Goal: Information Seeking & Learning: Learn about a topic

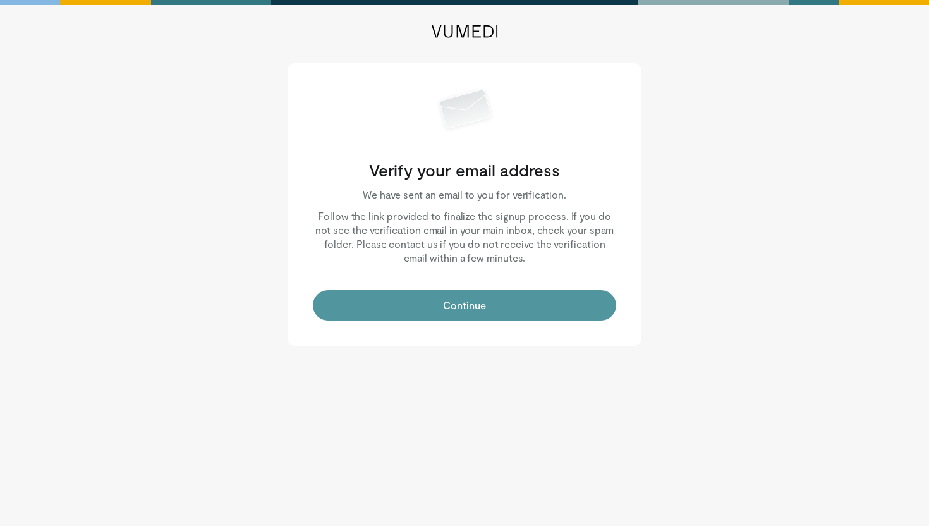
click at [468, 312] on button "Continue" at bounding box center [464, 305] width 303 height 30
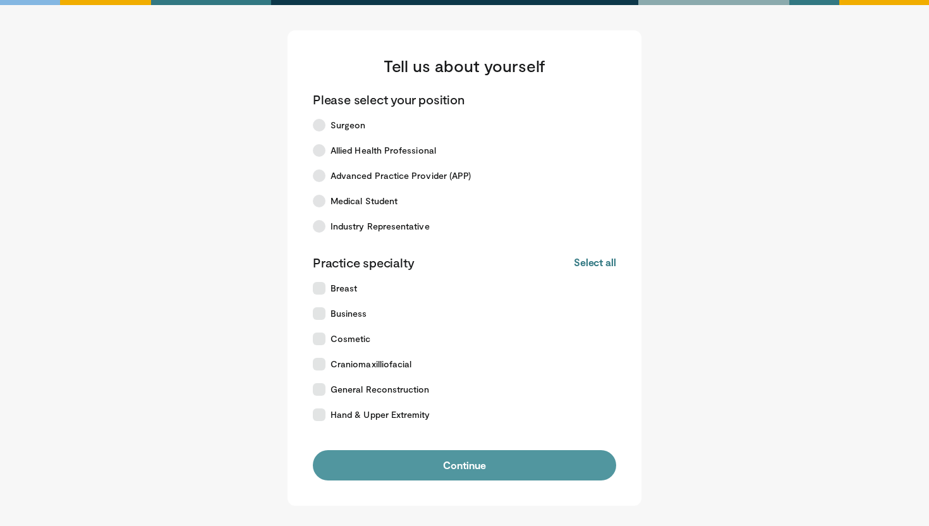
click at [503, 461] on button "Continue" at bounding box center [464, 465] width 303 height 30
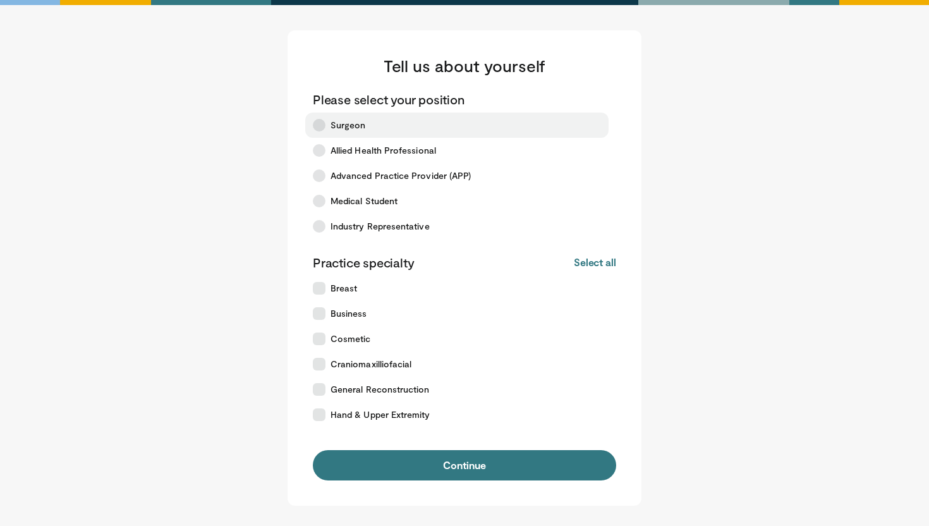
click at [348, 126] on span "Surgeon" at bounding box center [348, 125] width 35 height 13
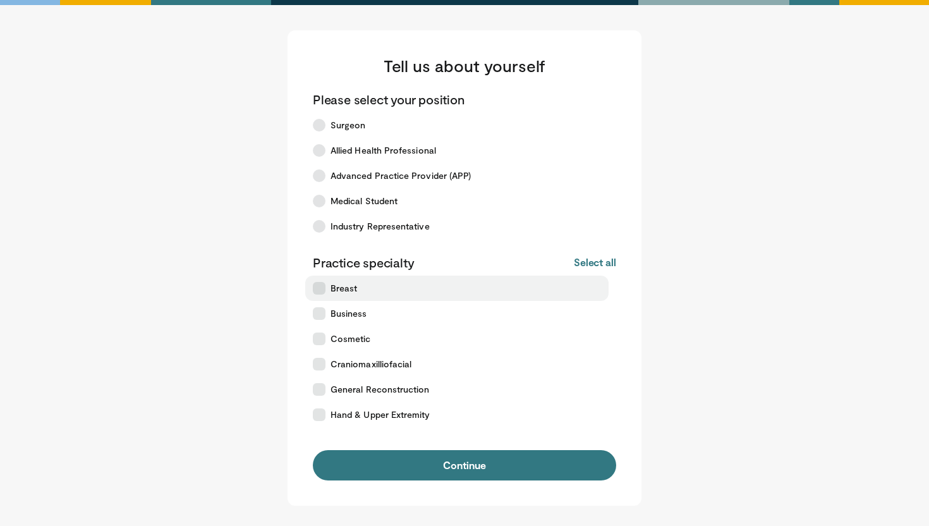
click at [343, 289] on span "Breast" at bounding box center [344, 288] width 27 height 13
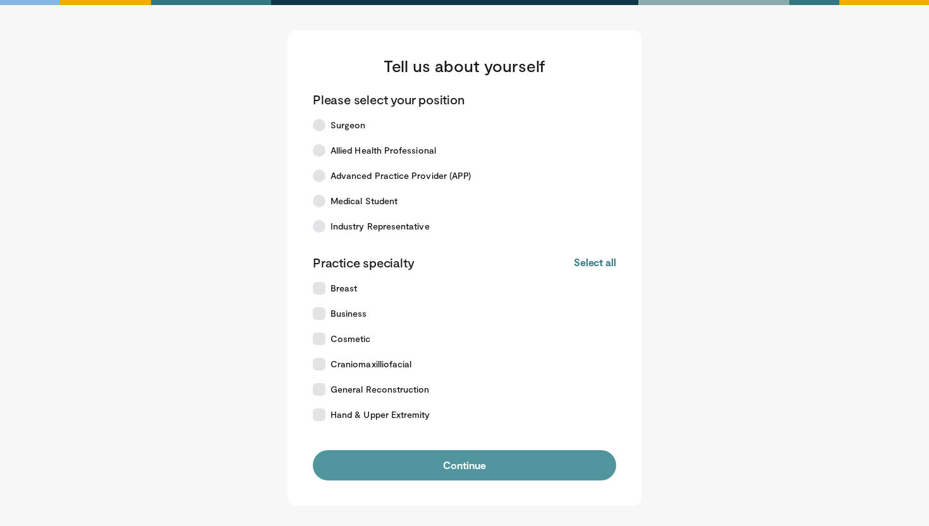
click at [439, 468] on button "Continue" at bounding box center [464, 465] width 303 height 30
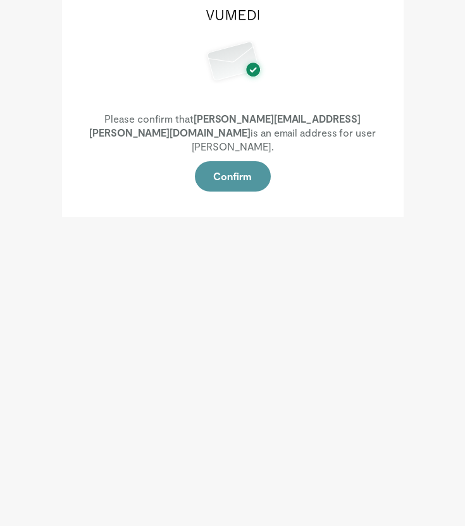
click at [257, 163] on button "Confirm" at bounding box center [233, 176] width 76 height 30
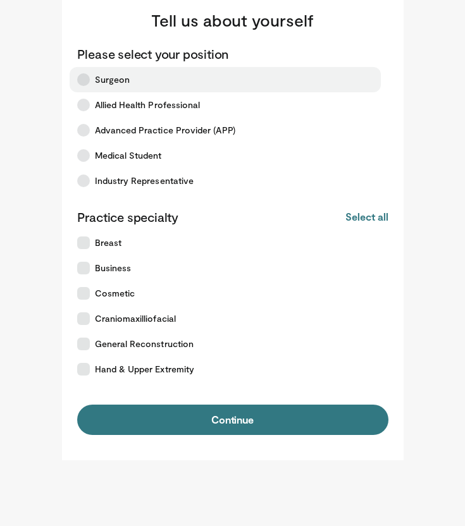
click at [111, 87] on label "Surgeon" at bounding box center [225, 79] width 311 height 25
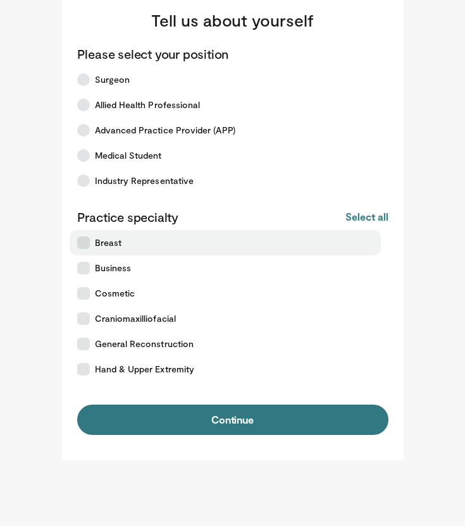
click at [109, 240] on span "Breast" at bounding box center [108, 242] width 27 height 13
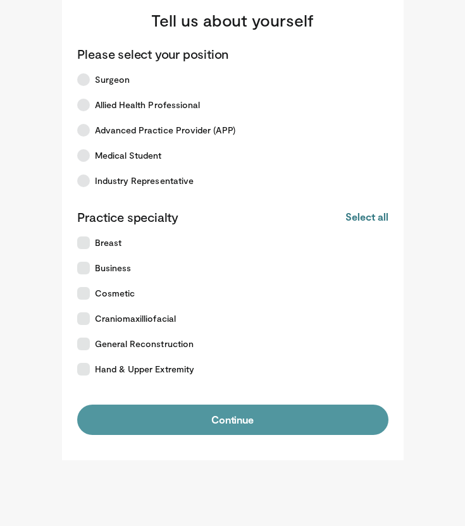
click at [179, 405] on button "Continue" at bounding box center [232, 420] width 311 height 30
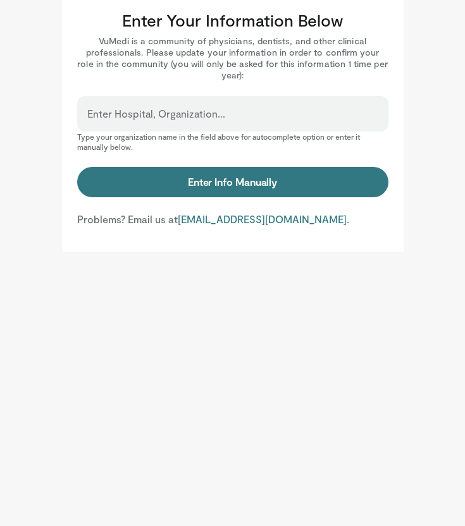
click at [183, 112] on label "Enter Hospital, Organization..." at bounding box center [156, 113] width 138 height 25
click at [183, 113] on input "Enter Hospital, Organization..." at bounding box center [232, 120] width 291 height 14
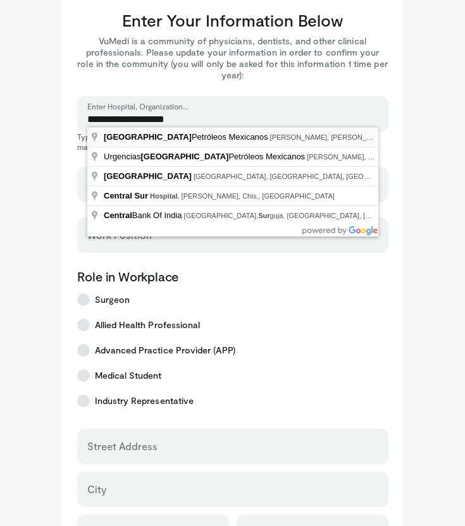
type input "**********"
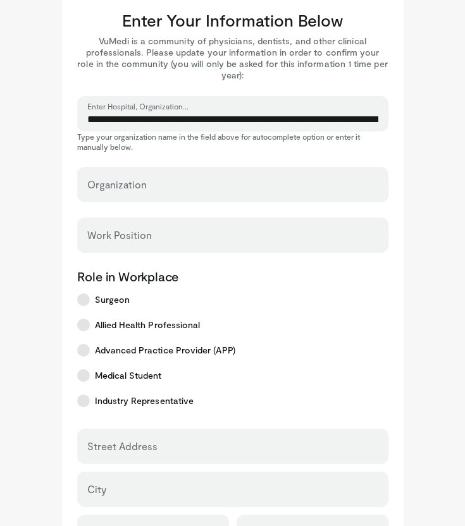
select select "**"
type input "**********"
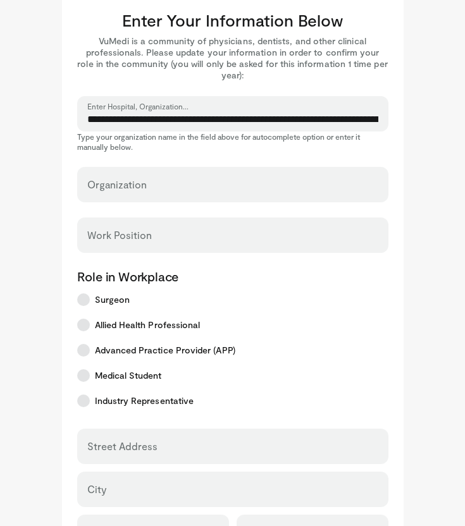
type input "*****"
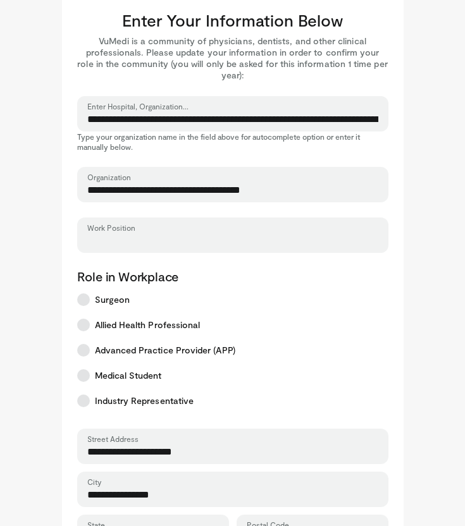
click at [202, 241] on input "Work Position" at bounding box center [232, 241] width 291 height 14
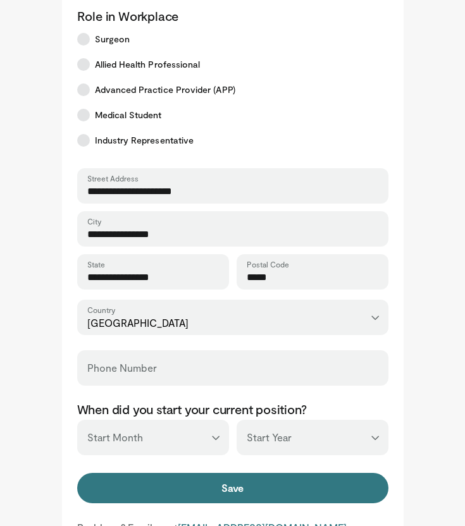
scroll to position [267, 0]
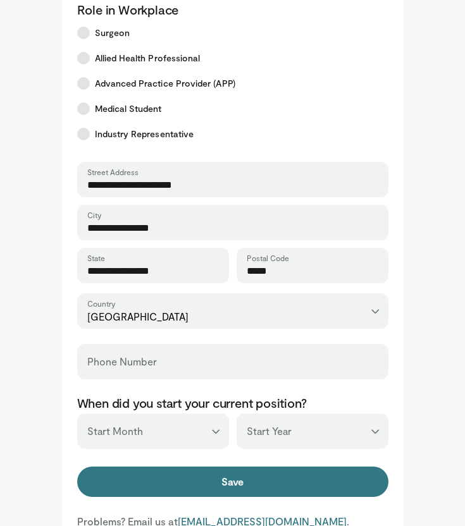
type input "********"
click at [152, 367] on input "Phone Number" at bounding box center [232, 367] width 291 height 14
click at [6, 350] on body "**********" at bounding box center [232, 143] width 465 height 820
click at [111, 368] on input "Phone Number" at bounding box center [232, 367] width 291 height 14
type input "**********"
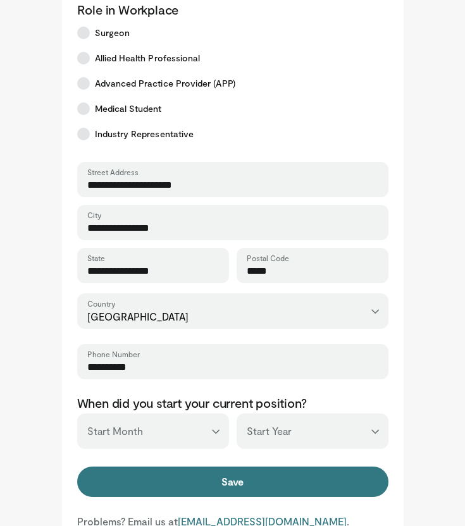
click at [166, 435] on select "*** ******* ******** ***** ***** *** **** **** ****** ********* ******* *******…" at bounding box center [153, 430] width 152 height 35
select select "*"
click at [273, 437] on select "*** **** **** **** **** **** **** **** **** **** **** **** **** **** **** **** …" at bounding box center [312, 430] width 152 height 35
select select "****"
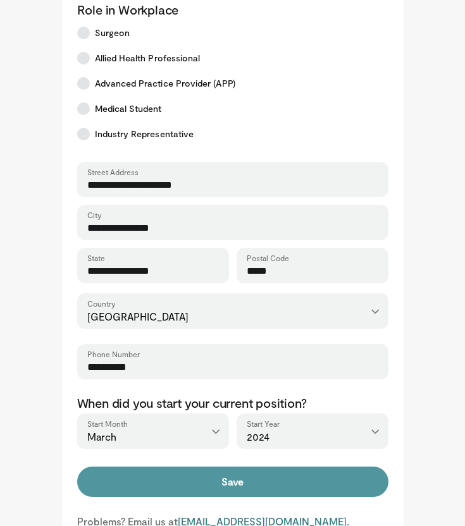
click at [223, 491] on button "Save" at bounding box center [232, 481] width 311 height 30
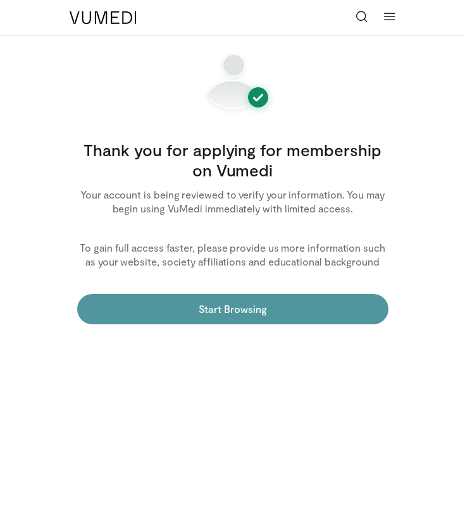
click at [296, 307] on link "Start Browsing" at bounding box center [232, 309] width 311 height 30
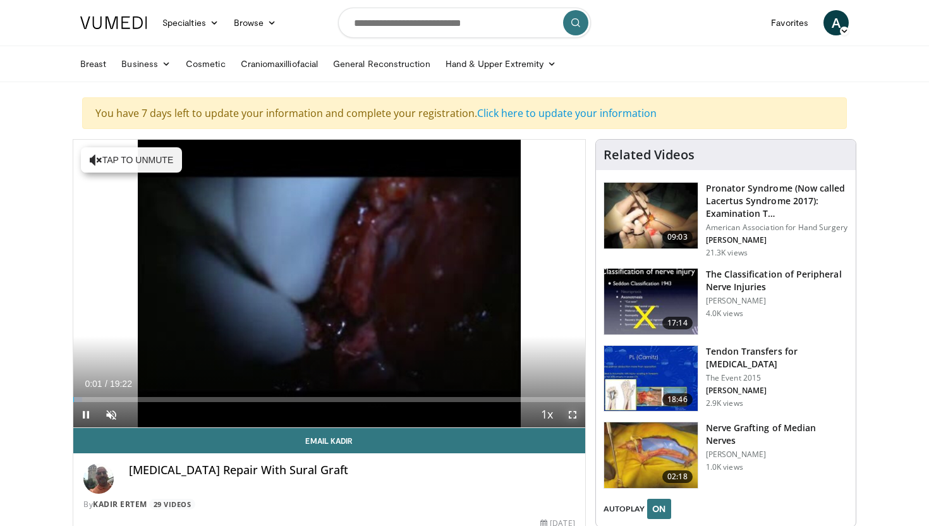
click at [570, 416] on span "Video Player" at bounding box center [572, 414] width 25 height 25
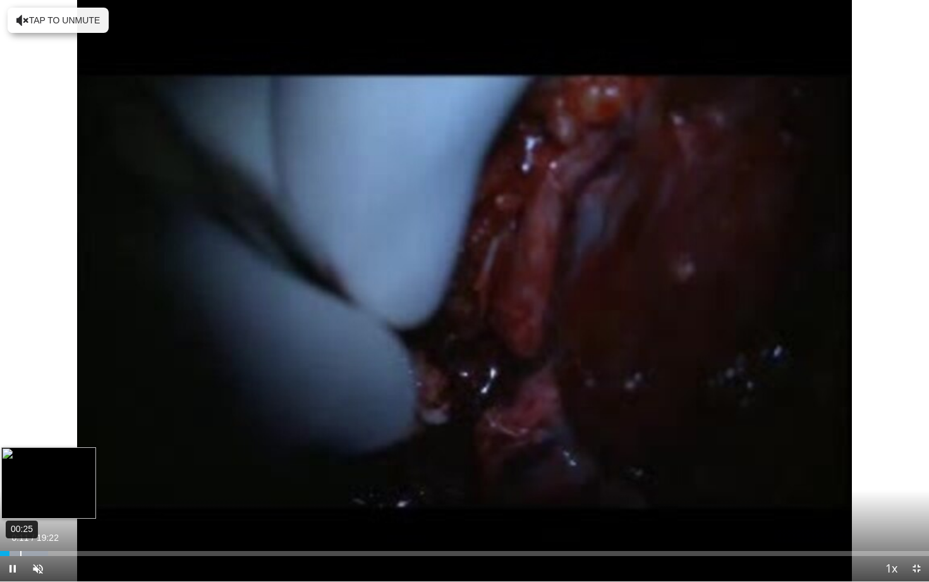
click at [20, 525] on div "00:25" at bounding box center [20, 553] width 1 height 5
click at [46, 525] on div "00:57" at bounding box center [46, 553] width 1 height 5
click at [64, 525] on div "01:19" at bounding box center [64, 553] width 1 height 5
click at [68, 525] on div "01:23" at bounding box center [67, 553] width 1 height 5
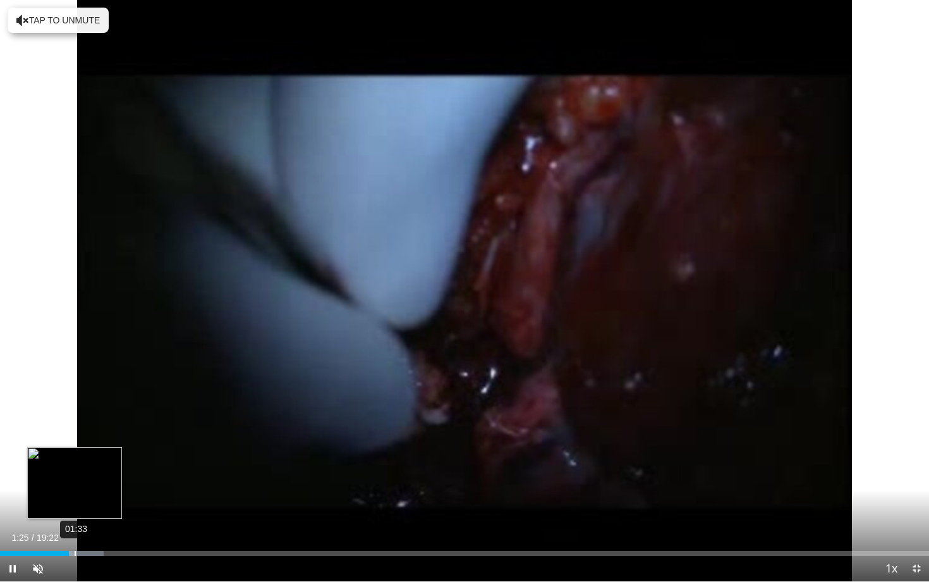
click at [76, 525] on div "Progress Bar" at bounding box center [73, 553] width 59 height 5
click at [101, 525] on div "Loaded : 13.76% 02:05 01:41" at bounding box center [464, 550] width 929 height 12
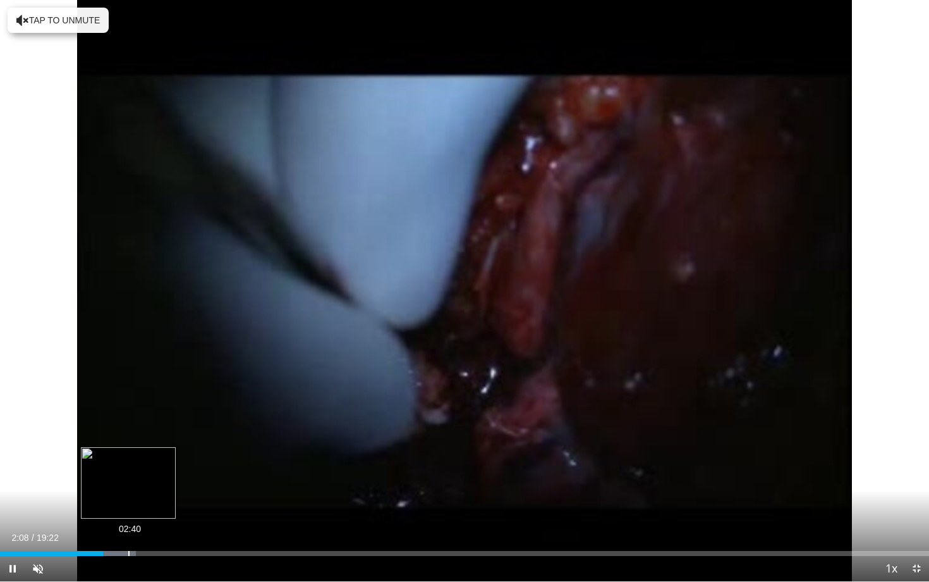
click at [128, 525] on div "Loaded : 14.62% 02:40 02:08" at bounding box center [464, 550] width 929 height 12
click at [159, 525] on div "03:19" at bounding box center [159, 553] width 1 height 5
click at [188, 525] on div "03:54" at bounding box center [188, 553] width 1 height 5
click at [214, 525] on div "04:27" at bounding box center [214, 553] width 1 height 5
click at [248, 525] on div "Current Time 4:27 / Duration 19:22 Pause Skip Backward Skip Forward Unmute 26% …" at bounding box center [464, 568] width 929 height 25
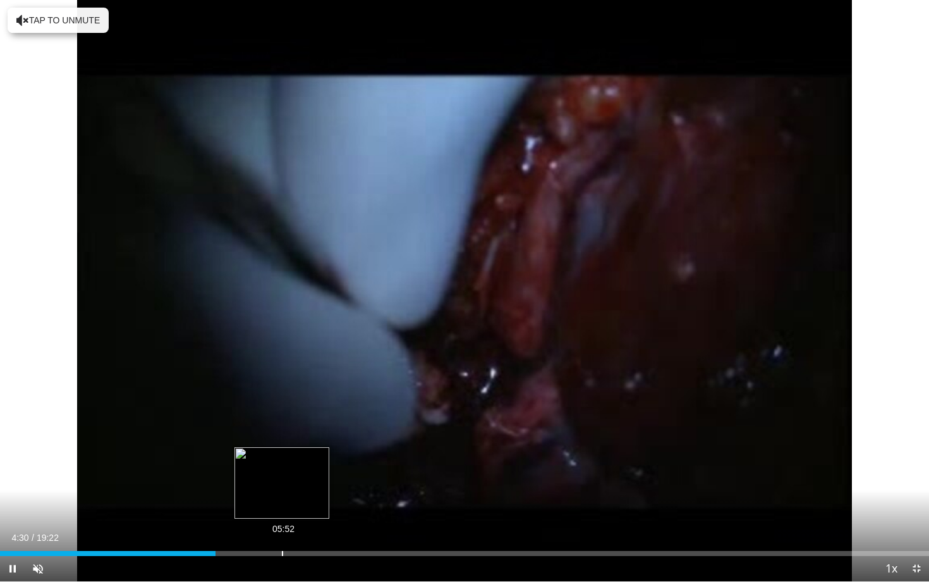
click at [282, 525] on div "05:52" at bounding box center [282, 553] width 1 height 5
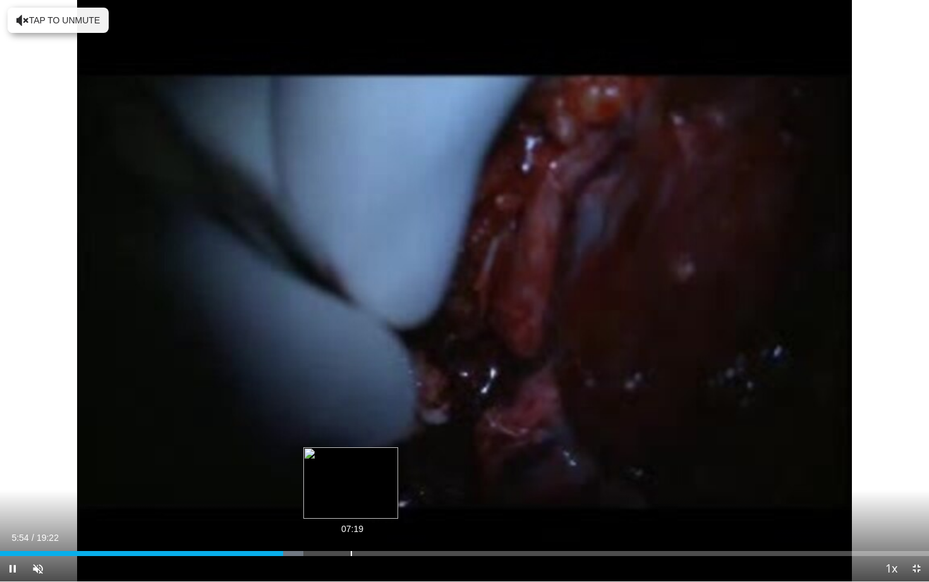
click at [352, 525] on div "Loaded : 32.68% 07:19 05:54" at bounding box center [464, 553] width 929 height 5
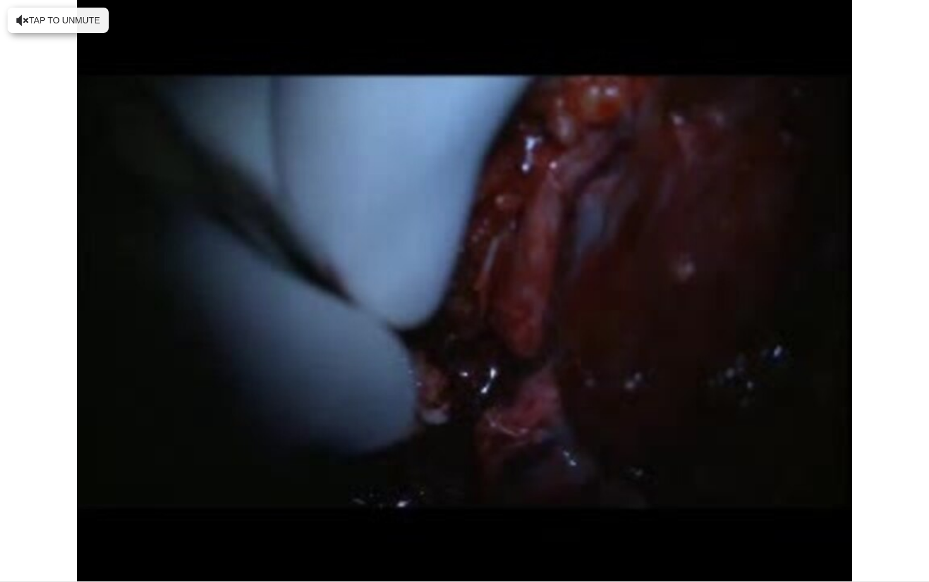
click at [425, 525] on div "10 seconds Tap to unmute" at bounding box center [464, 290] width 929 height 581
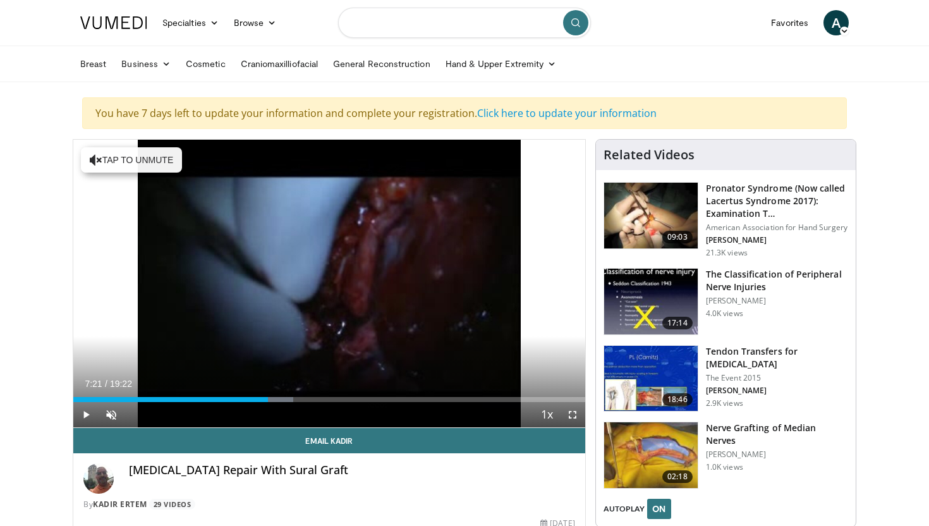
click at [414, 23] on input "Search topics, interventions" at bounding box center [464, 23] width 253 height 30
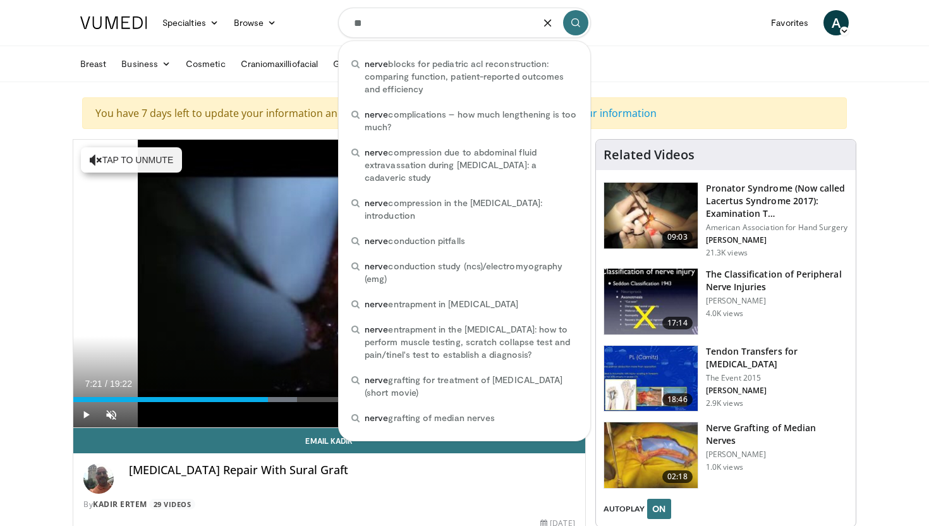
type input "*"
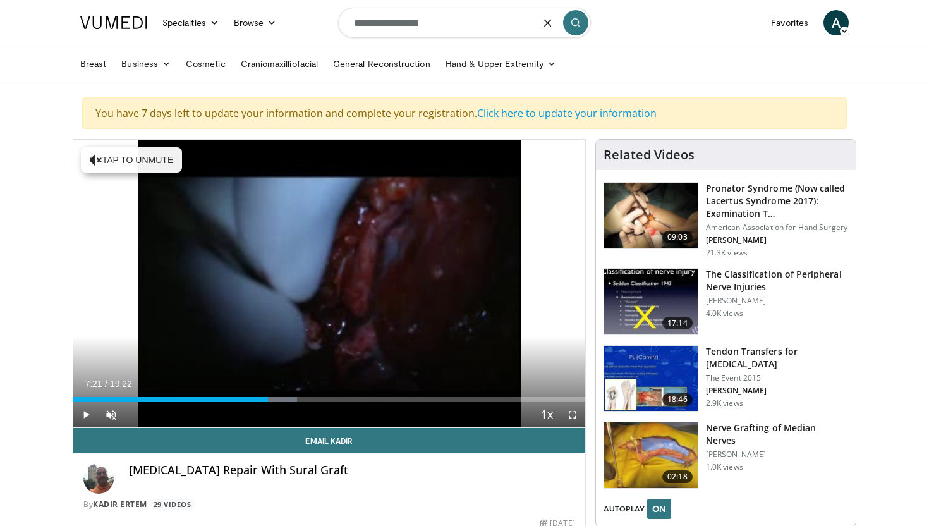
type input "**********"
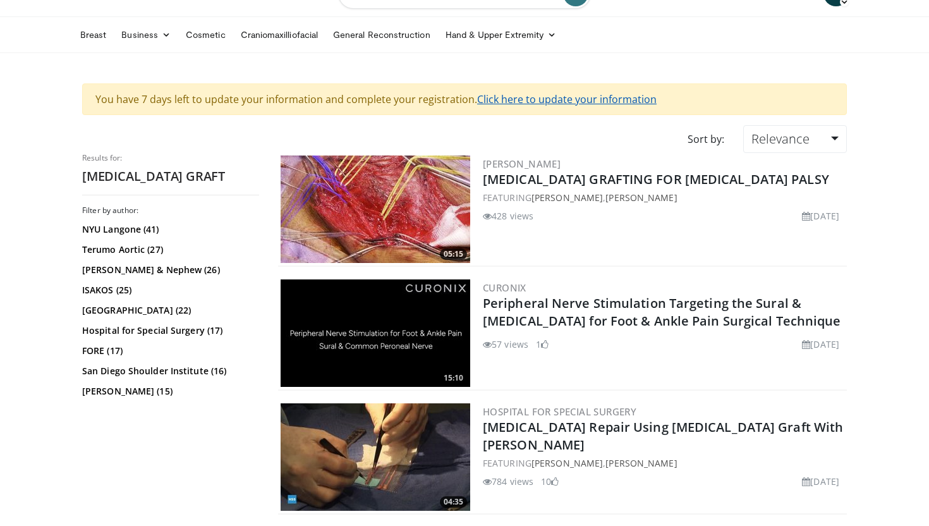
scroll to position [32, 0]
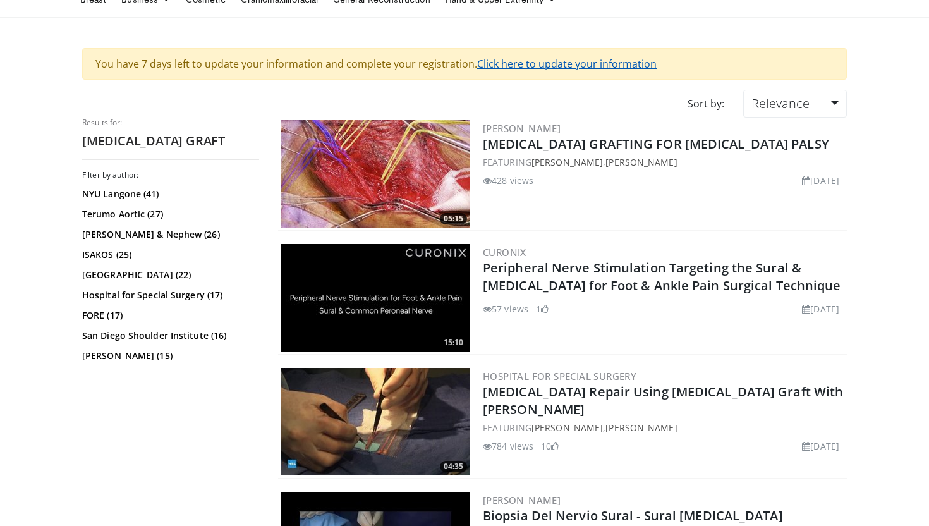
click at [496, 127] on link "Manfredo Esposito" at bounding box center [522, 128] width 78 height 13
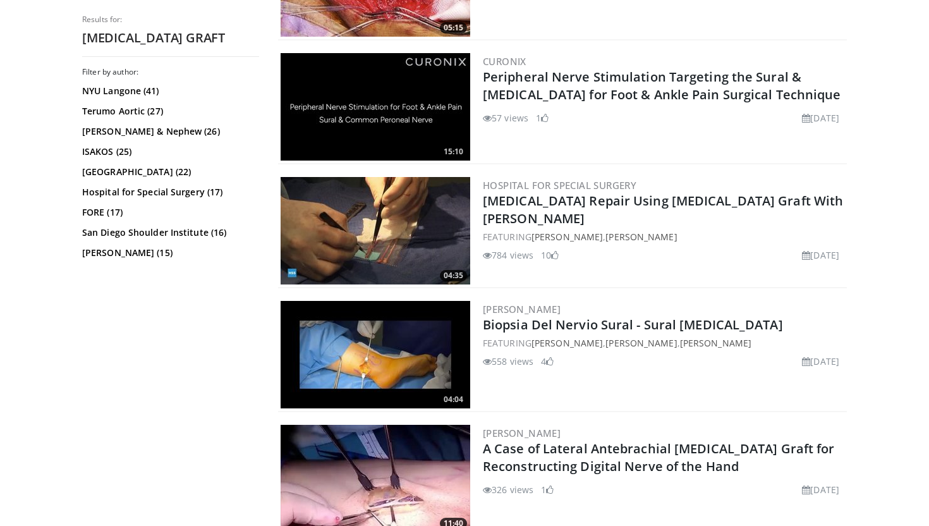
scroll to position [251, 0]
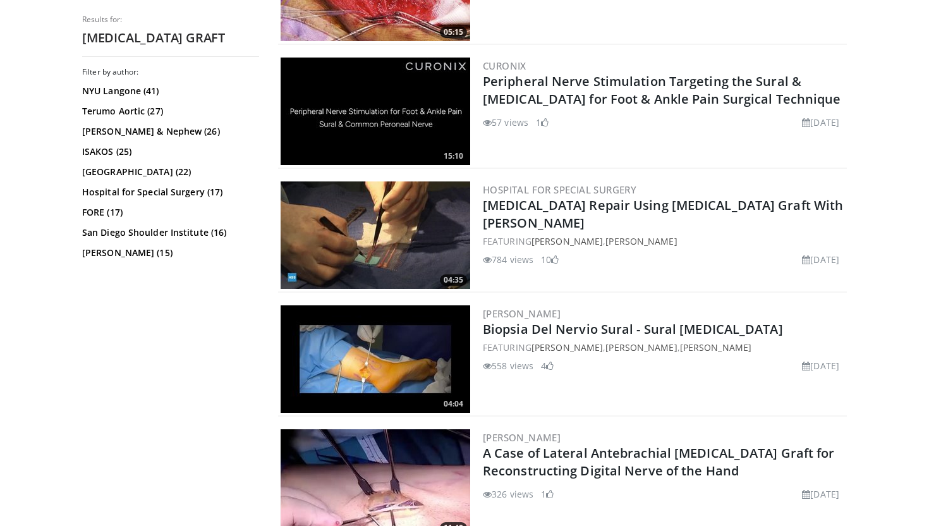
click at [408, 247] on img at bounding box center [376, 234] width 190 height 107
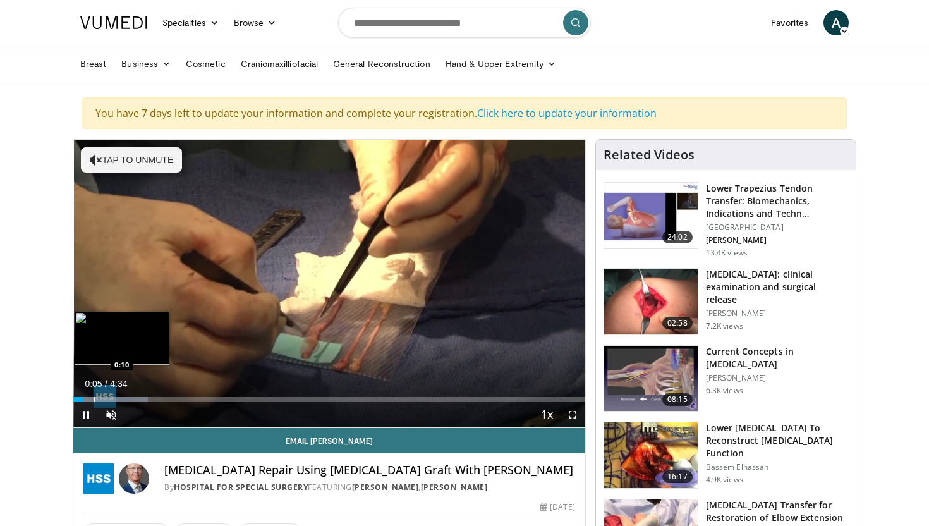
click at [94, 398] on div "Progress Bar" at bounding box center [94, 399] width 1 height 5
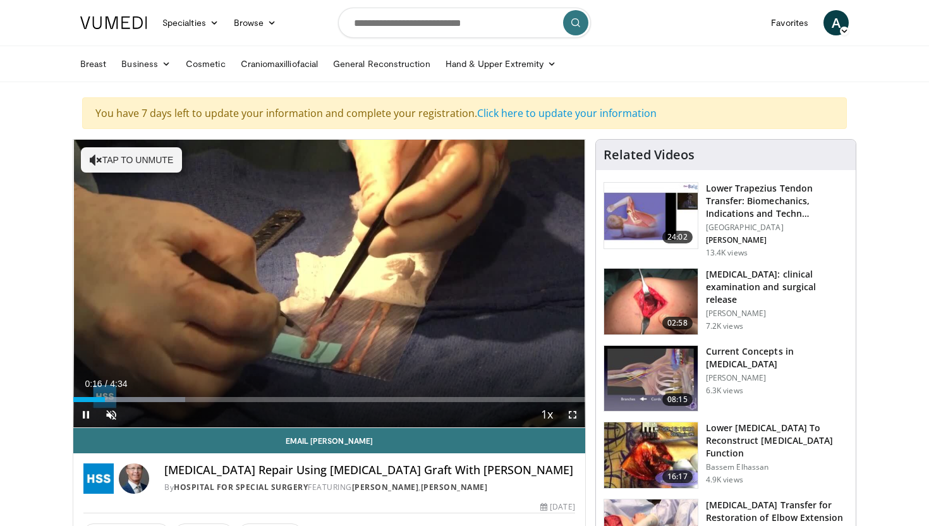
click at [573, 413] on span "Video Player" at bounding box center [572, 414] width 25 height 25
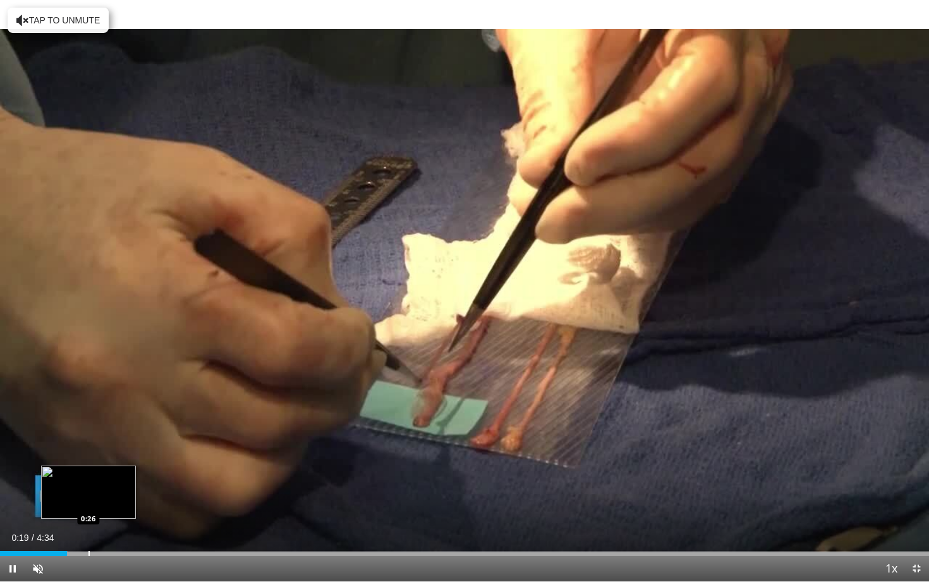
click at [88, 525] on div "Progress Bar" at bounding box center [88, 553] width 1 height 5
click at [37, 525] on span "Video Player" at bounding box center [37, 568] width 25 height 25
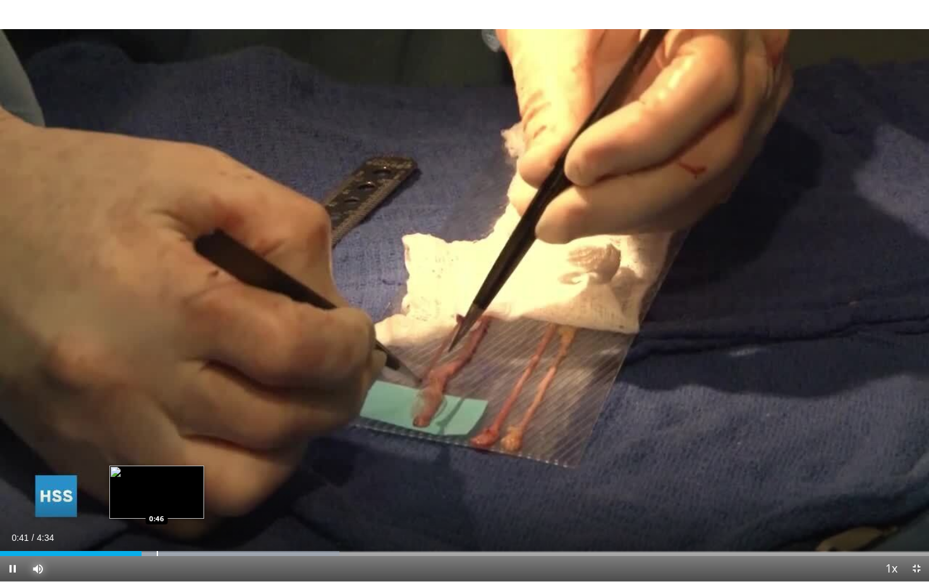
click at [157, 525] on div "Progress Bar" at bounding box center [157, 553] width 1 height 5
click at [187, 525] on div "Progress Bar" at bounding box center [187, 553] width 1 height 5
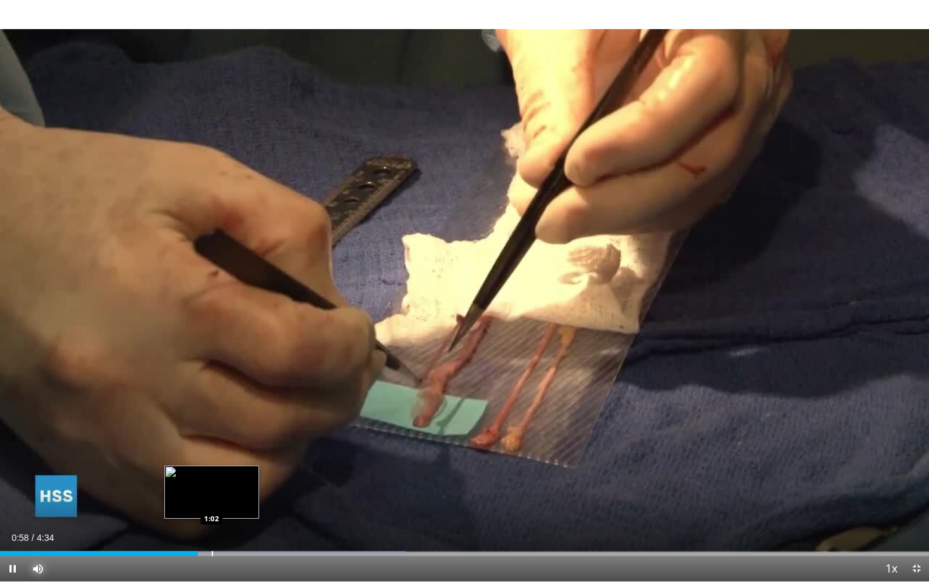
click at [212, 525] on div "Progress Bar" at bounding box center [212, 553] width 1 height 5
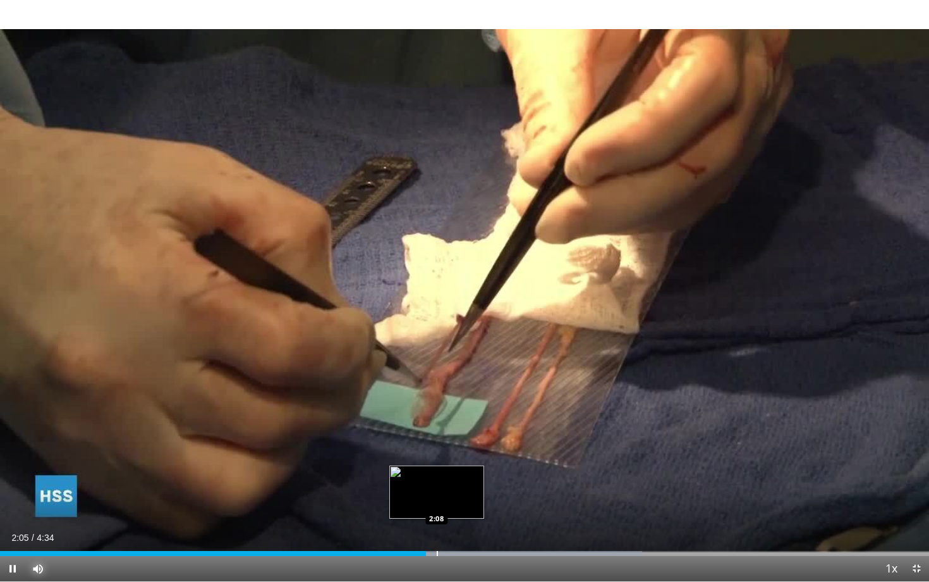
click at [437, 525] on div "Progress Bar" at bounding box center [437, 553] width 1 height 5
click at [457, 525] on div "Progress Bar" at bounding box center [457, 553] width 1 height 5
click at [485, 525] on div "Progress Bar" at bounding box center [485, 553] width 1 height 5
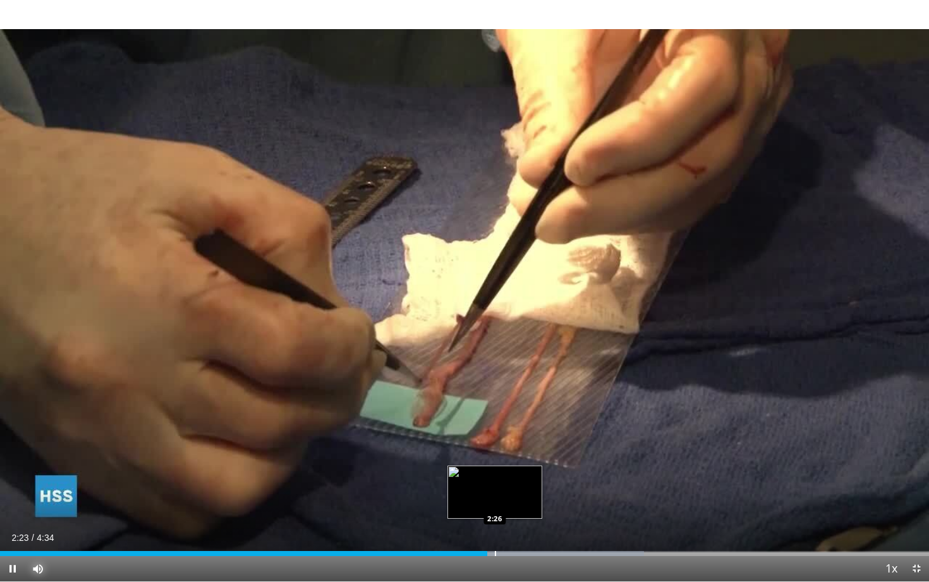
click at [496, 525] on div "Loaded : 69.34% 2:23 2:26" at bounding box center [464, 550] width 929 height 12
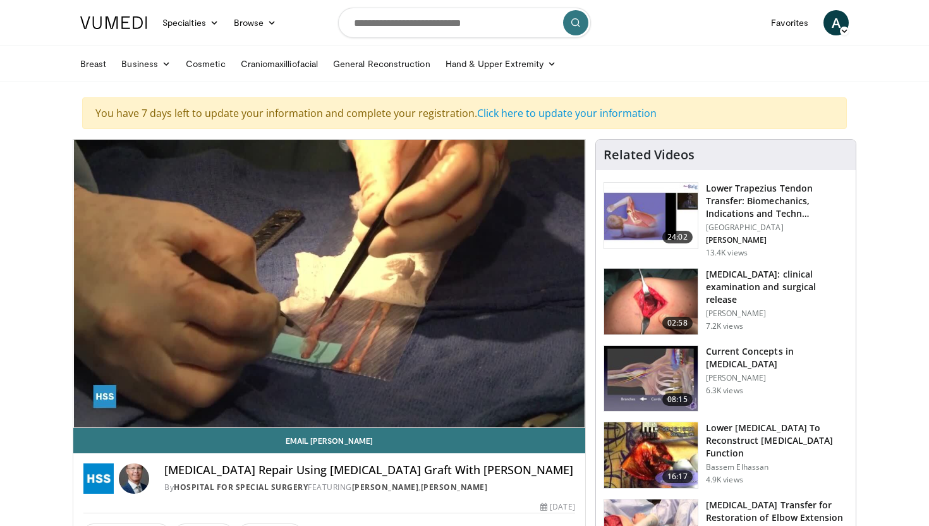
click at [392, 396] on div "10 seconds Tap to unmute" at bounding box center [329, 284] width 512 height 288
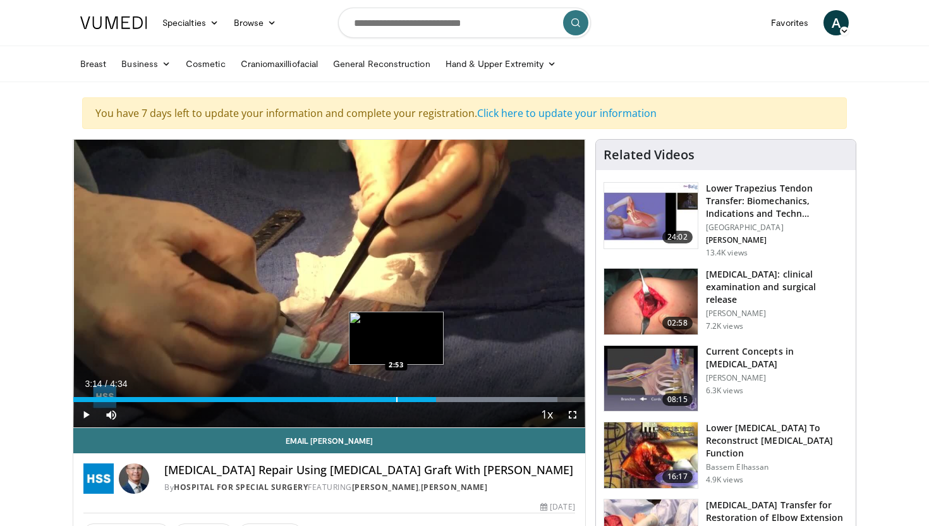
click at [396, 399] on div "Progress Bar" at bounding box center [396, 399] width 1 height 5
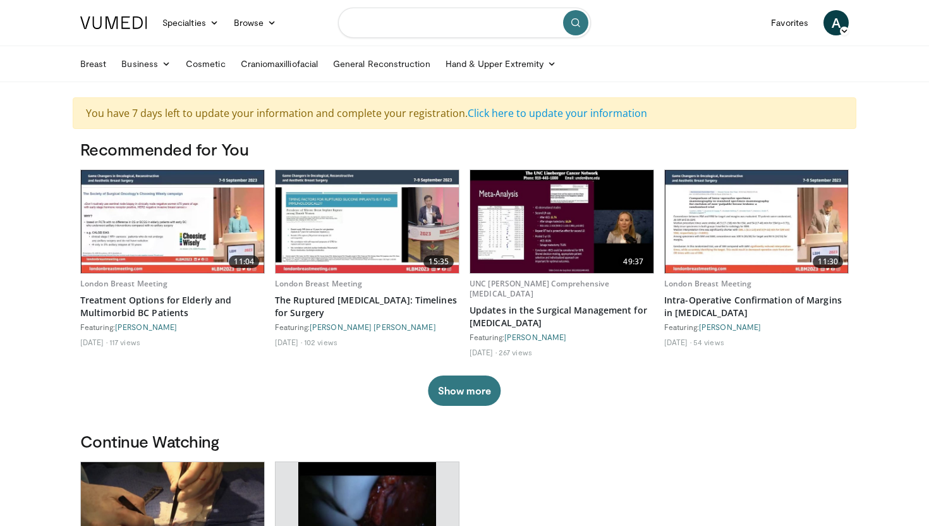
click at [410, 24] on input "Search topics, interventions" at bounding box center [464, 23] width 253 height 30
type input "**********"
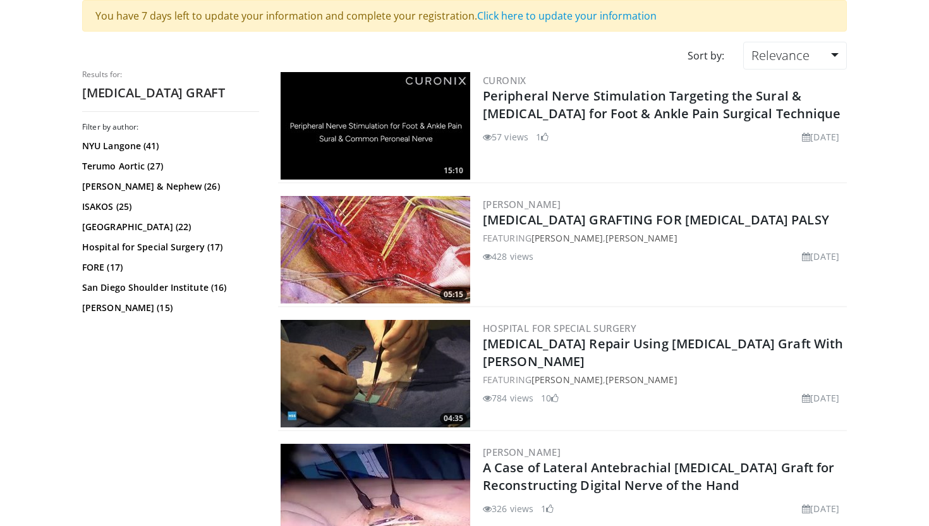
scroll to position [117, 0]
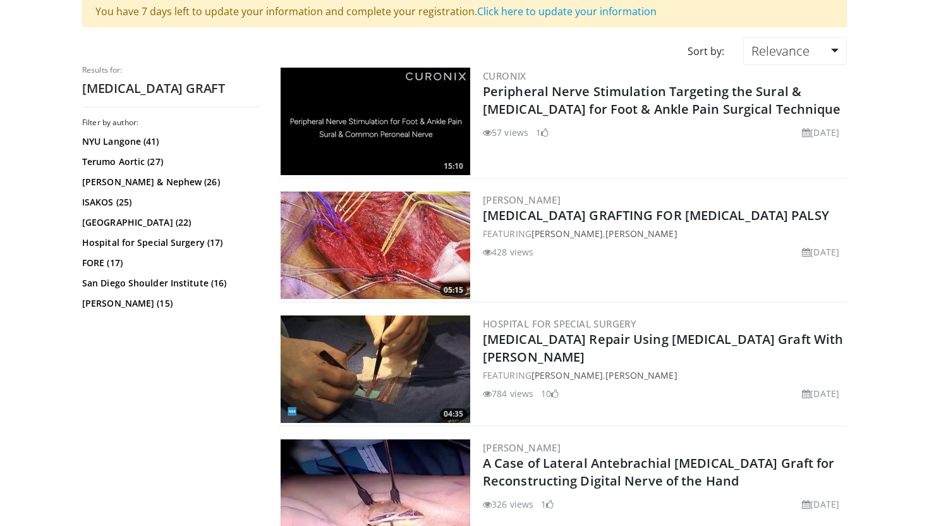
click at [430, 216] on img at bounding box center [376, 245] width 190 height 107
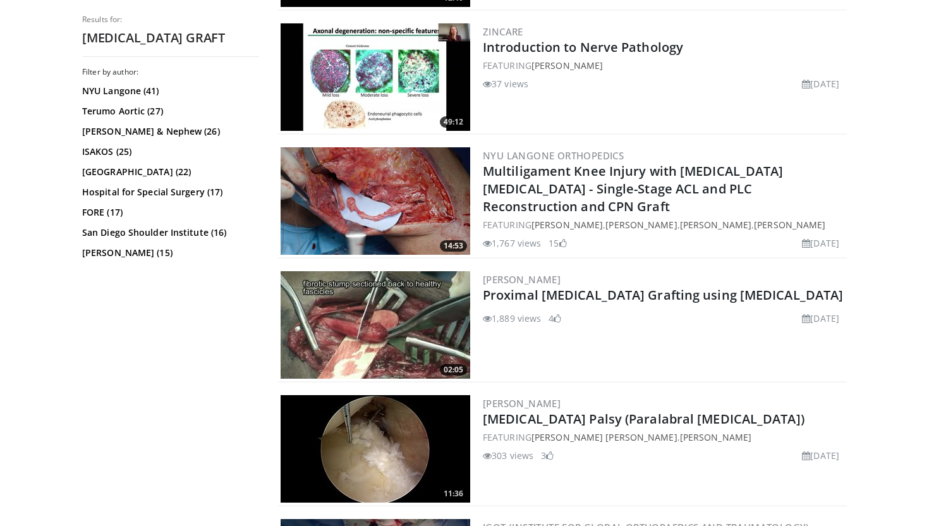
scroll to position [2396, 0]
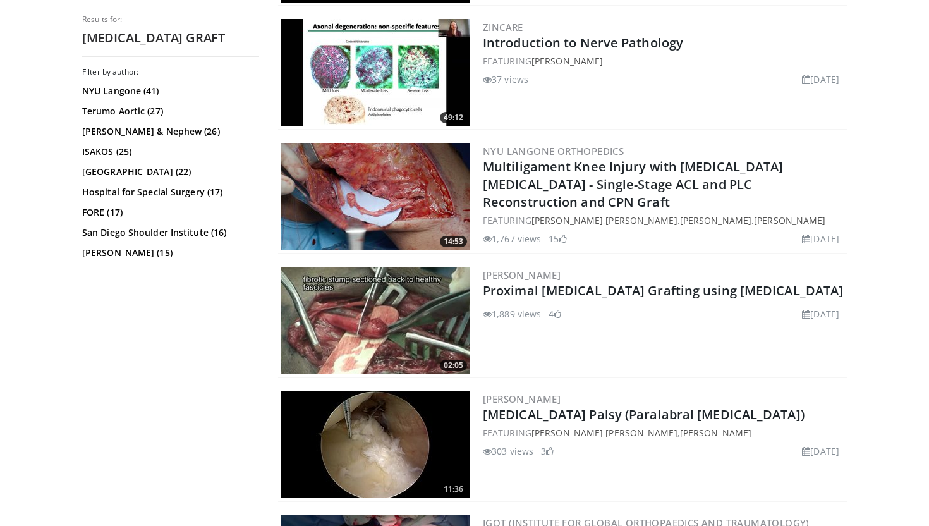
click at [348, 308] on img at bounding box center [376, 320] width 190 height 107
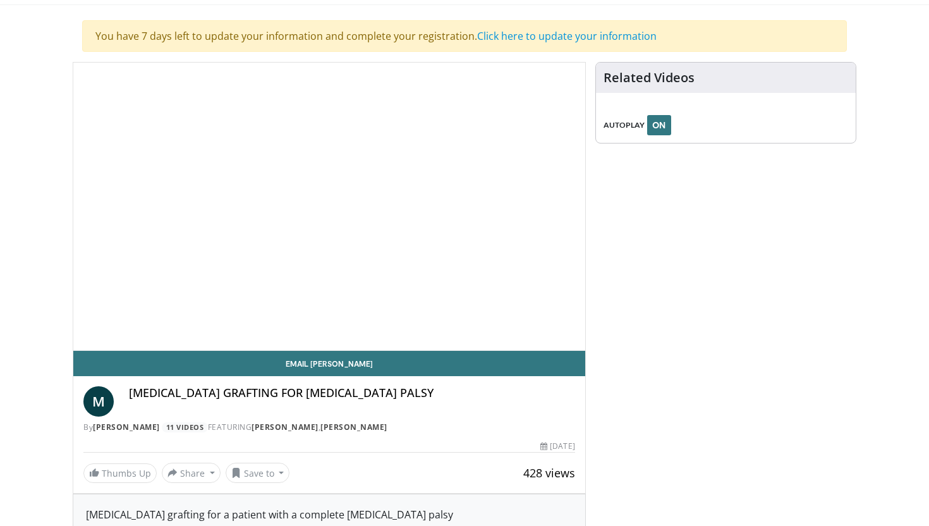
scroll to position [80, 0]
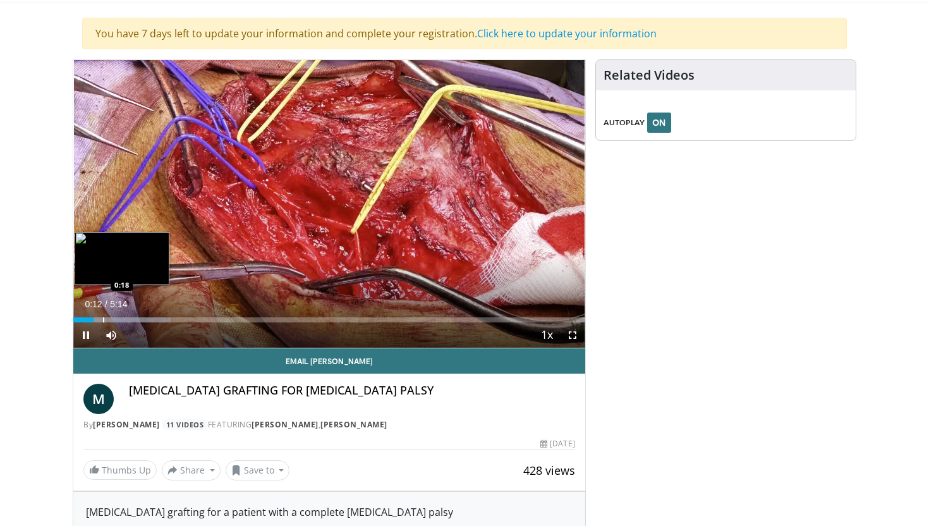
click at [103, 319] on div "Progress Bar" at bounding box center [103, 319] width 1 height 5
click at [118, 318] on div "Progress Bar" at bounding box center [118, 319] width 1 height 5
click at [130, 318] on div "Progress Bar" at bounding box center [130, 319] width 1 height 5
click at [128, 320] on div "0:37" at bounding box center [103, 319] width 61 height 5
click at [122, 320] on div "0:34" at bounding box center [101, 319] width 56 height 5
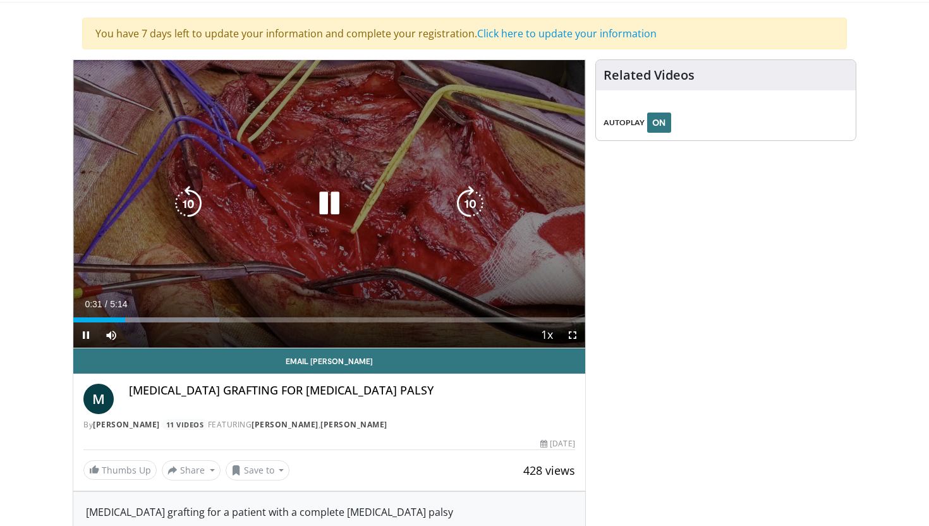
click at [129, 320] on div "Progress Bar" at bounding box center [153, 319] width 133 height 5
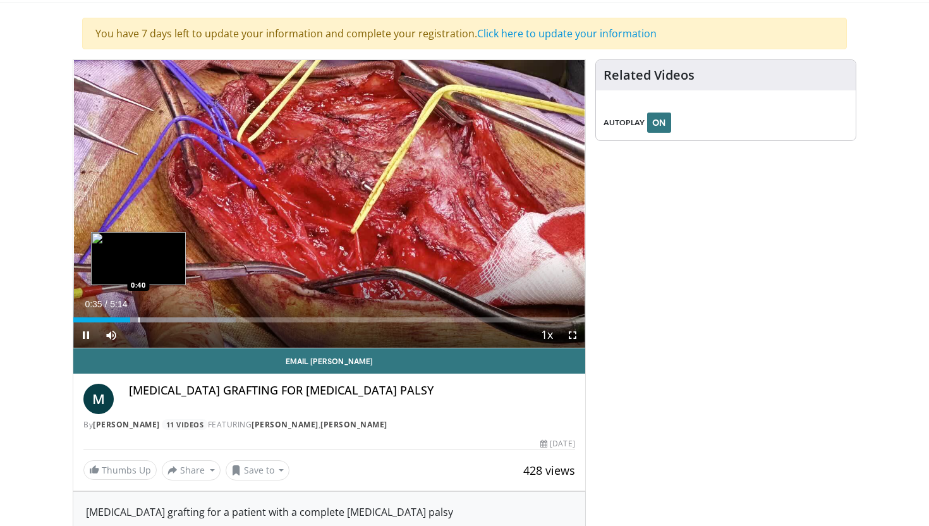
click at [138, 320] on div "Progress Bar" at bounding box center [138, 319] width 1 height 5
click at [152, 319] on div "Progress Bar" at bounding box center [152, 319] width 1 height 5
click at [166, 318] on div "Progress Bar" at bounding box center [166, 319] width 1 height 5
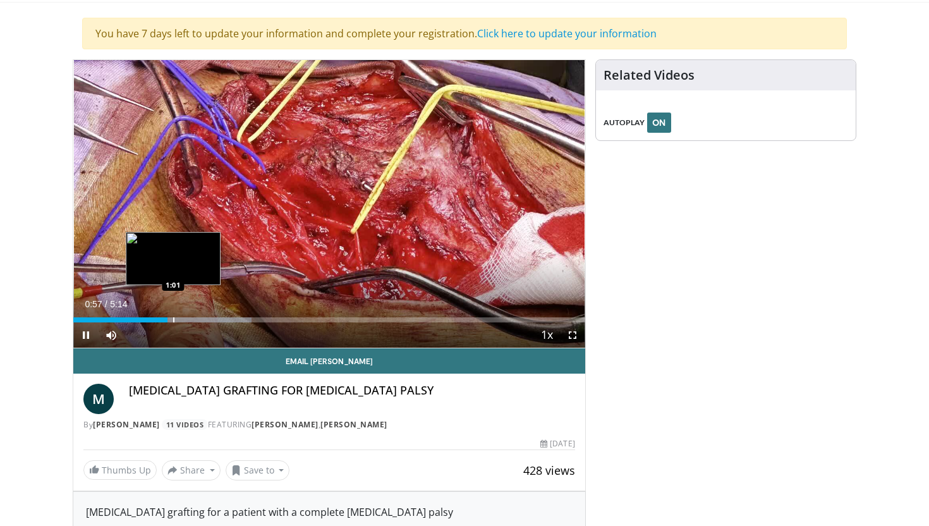
click at [174, 318] on div "Progress Bar" at bounding box center [173, 319] width 1 height 5
click at [193, 317] on div "Progress Bar" at bounding box center [198, 319] width 140 height 5
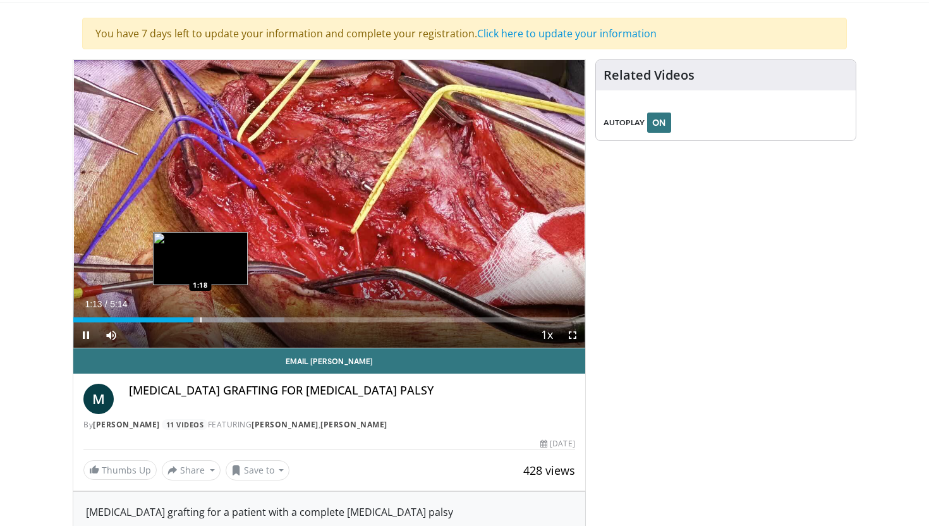
click at [202, 317] on div "Progress Bar" at bounding box center [200, 319] width 1 height 5
click at [224, 316] on div "Loaded : 44.48% 1:24 1:32" at bounding box center [329, 316] width 512 height 12
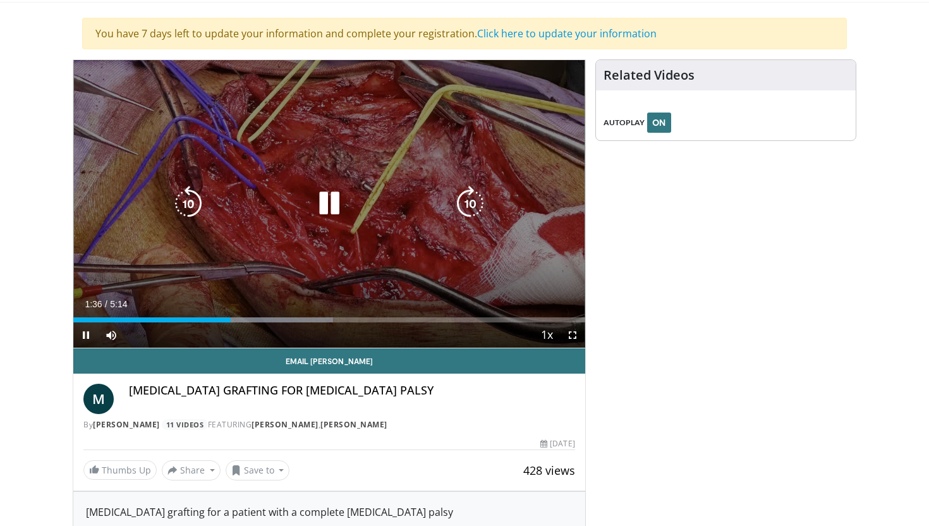
click at [243, 316] on div "Loaded : 50.73% 1:36 1:41" at bounding box center [329, 316] width 512 height 12
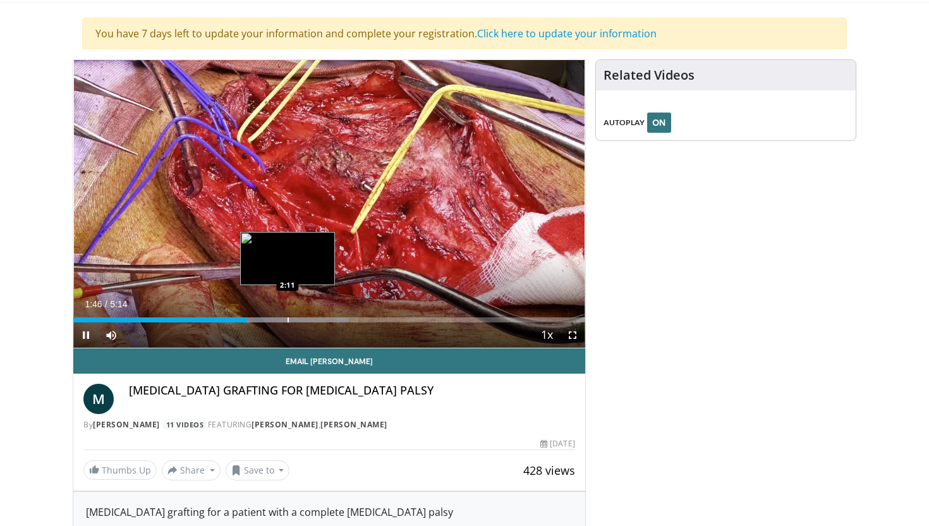
click at [288, 319] on div "Progress Bar" at bounding box center [288, 319] width 1 height 5
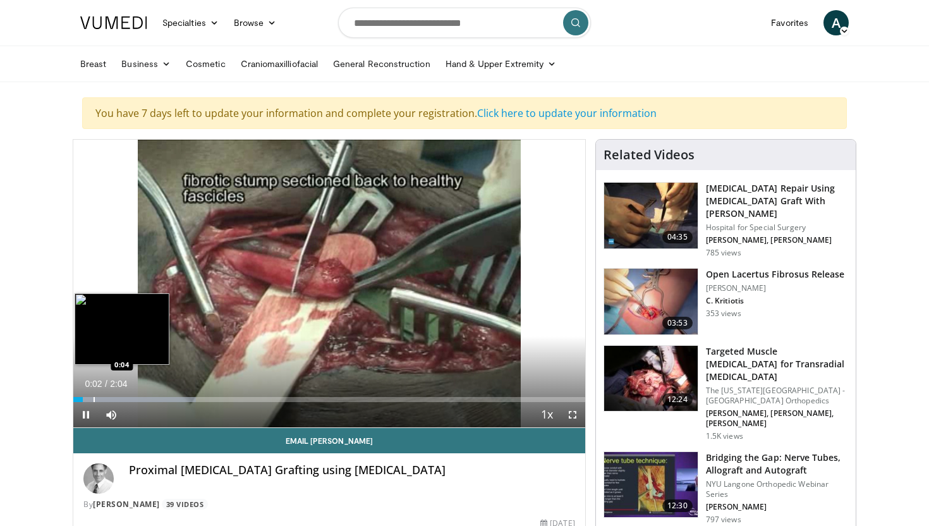
click at [94, 398] on div "Progress Bar" at bounding box center [94, 399] width 1 height 5
click at [102, 398] on div "Progress Bar" at bounding box center [102, 399] width 1 height 5
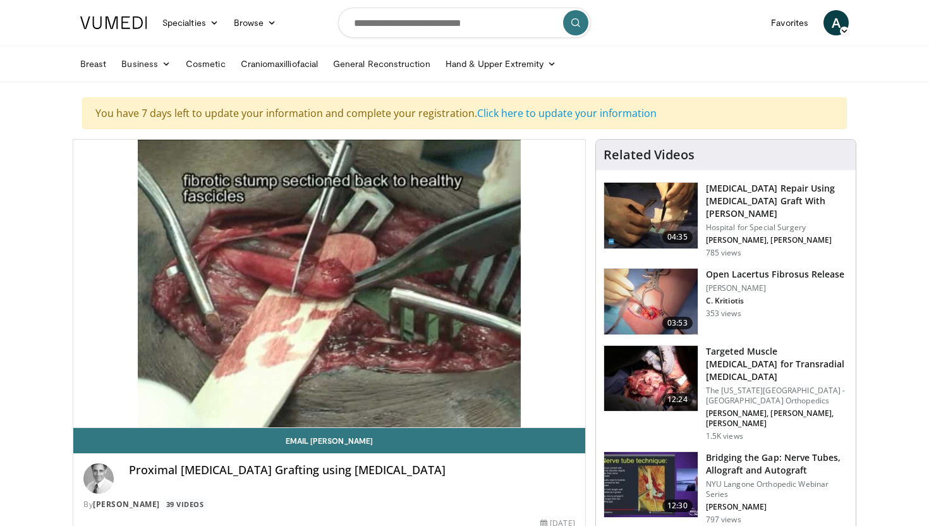
click at [113, 398] on div "10 seconds Tap to unmute" at bounding box center [329, 284] width 512 height 288
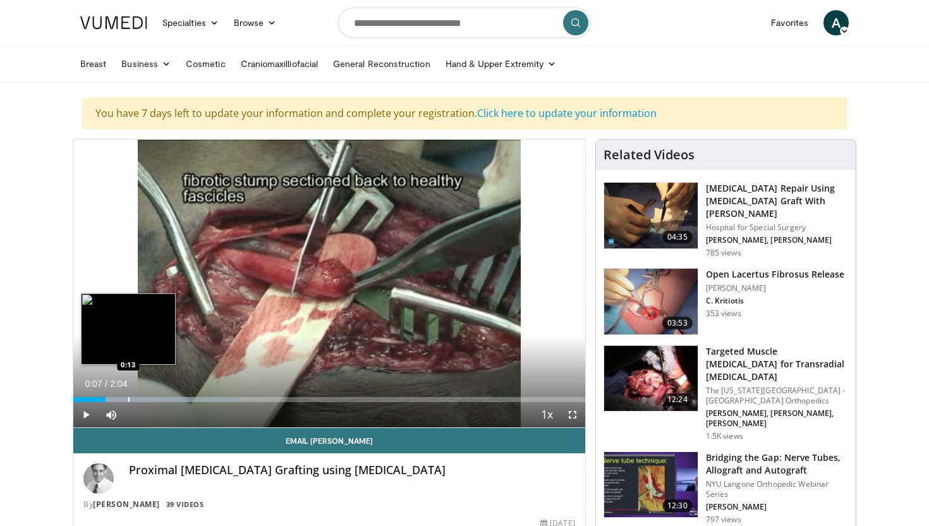
click at [128, 398] on div "Progress Bar" at bounding box center [128, 399] width 1 height 5
click at [135, 399] on div "Progress Bar" at bounding box center [135, 399] width 1 height 5
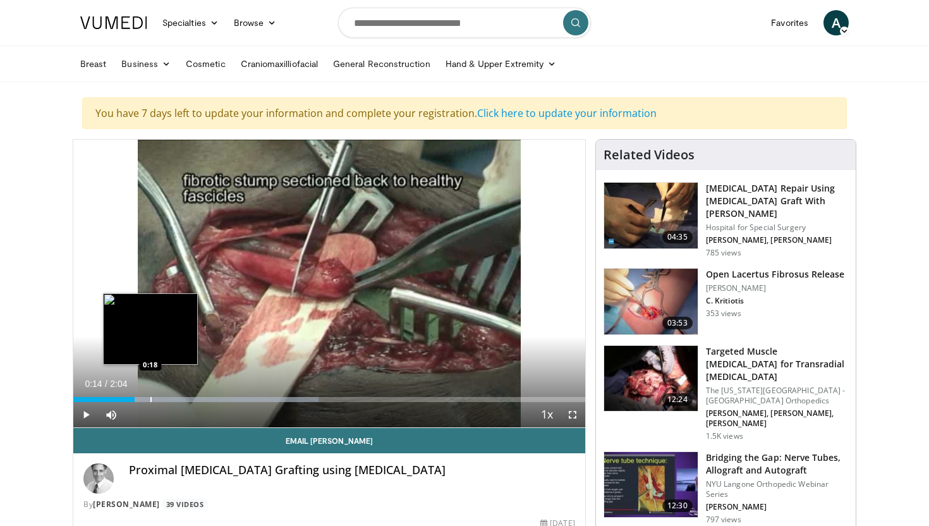
click at [150, 400] on div "Progress Bar" at bounding box center [150, 399] width 1 height 5
click at [159, 400] on div "Progress Bar" at bounding box center [196, 399] width 247 height 5
click at [162, 394] on div "Loaded : 56.18% 0:20 0:21" at bounding box center [329, 396] width 512 height 12
click at [169, 397] on div "Progress Bar" at bounding box center [169, 399] width 1 height 5
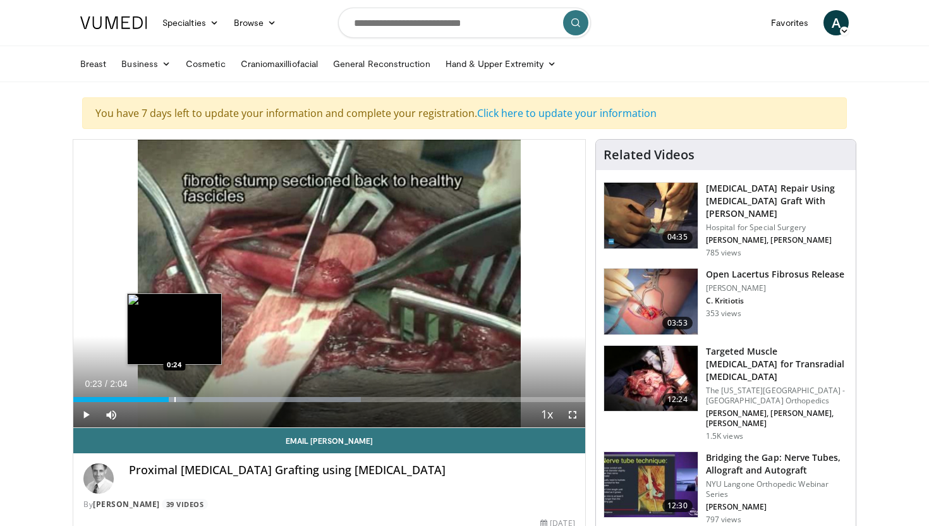
click at [176, 398] on div "Progress Bar" at bounding box center [174, 399] width 1 height 5
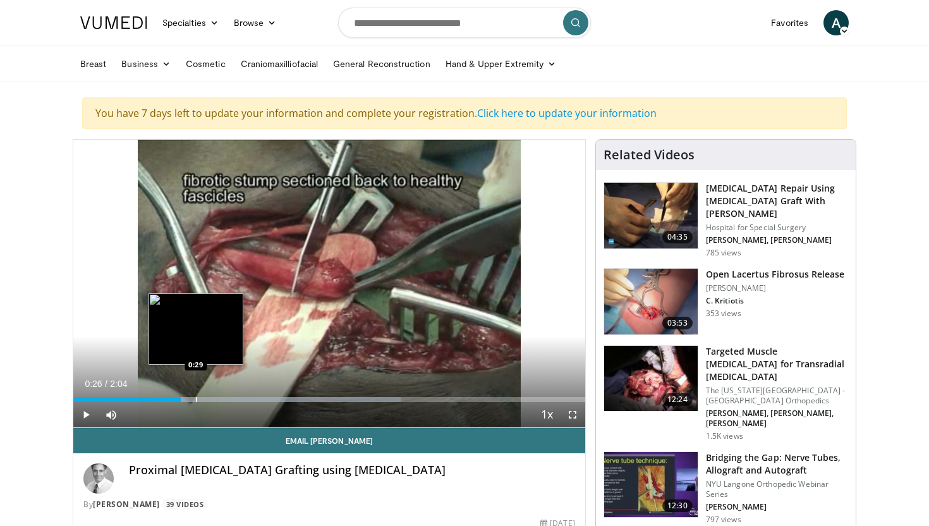
click at [196, 399] on div "Progress Bar" at bounding box center [196, 399] width 1 height 5
click at [206, 401] on div "Progress Bar" at bounding box center [205, 399] width 1 height 5
click at [212, 401] on div "Progress Bar" at bounding box center [242, 399] width 319 height 5
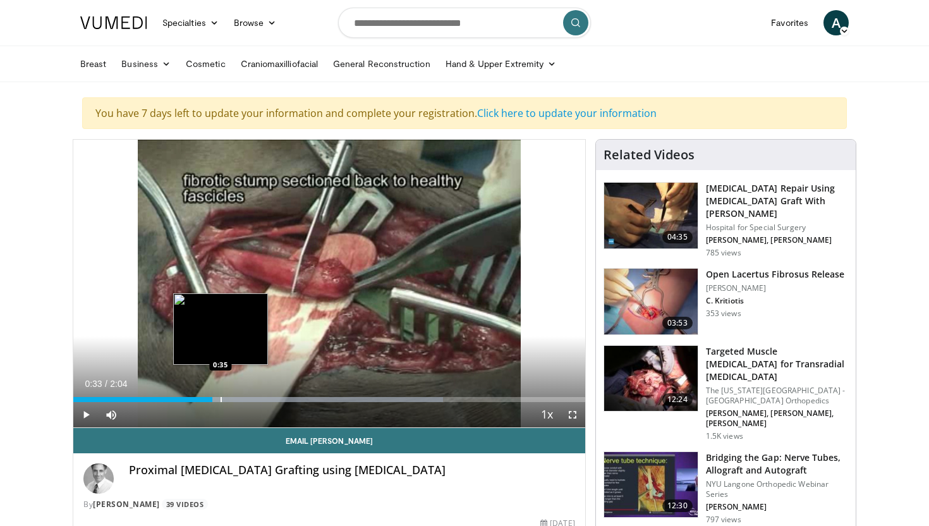
click at [221, 399] on div "Progress Bar" at bounding box center [221, 399] width 1 height 5
click at [235, 401] on div "Progress Bar" at bounding box center [235, 399] width 1 height 5
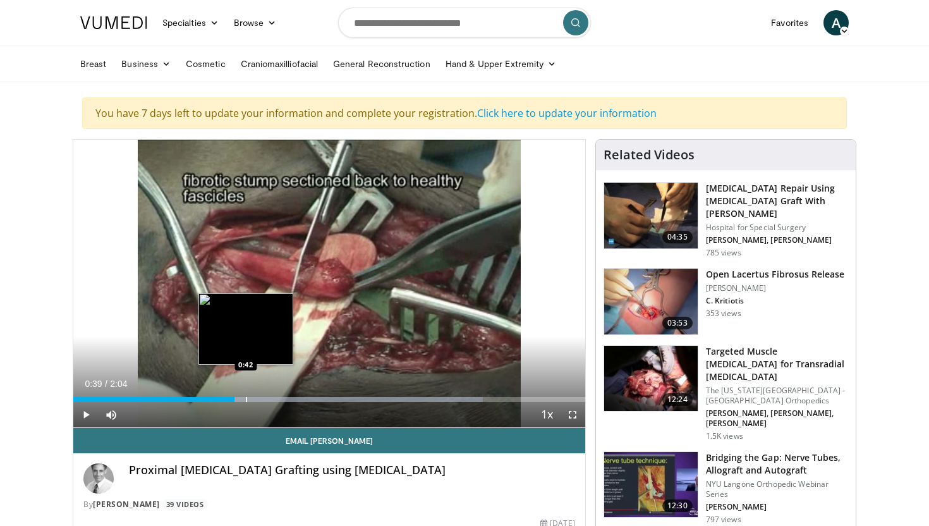
click at [246, 399] on div "Progress Bar" at bounding box center [246, 399] width 1 height 5
click at [252, 399] on div "Progress Bar" at bounding box center [250, 399] width 1 height 5
click at [268, 400] on div "Progress Bar" at bounding box center [268, 399] width 1 height 5
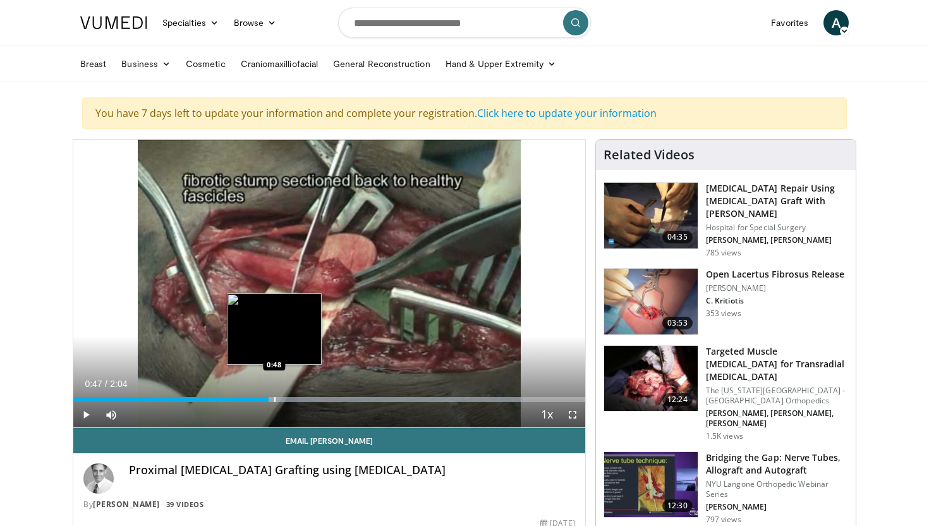
click at [276, 399] on div "Progress Bar" at bounding box center [274, 399] width 1 height 5
click at [281, 399] on div "Progress Bar" at bounding box center [281, 399] width 1 height 5
click at [292, 399] on div "Progress Bar" at bounding box center [341, 399] width 364 height 5
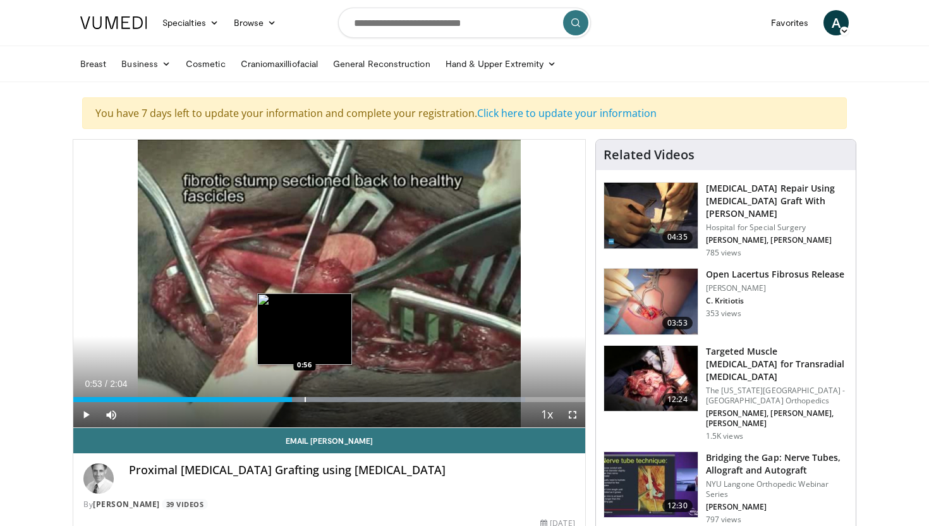
click at [305, 399] on div "Progress Bar" at bounding box center [305, 399] width 1 height 5
click at [323, 397] on div "Progress Bar" at bounding box center [323, 399] width 1 height 5
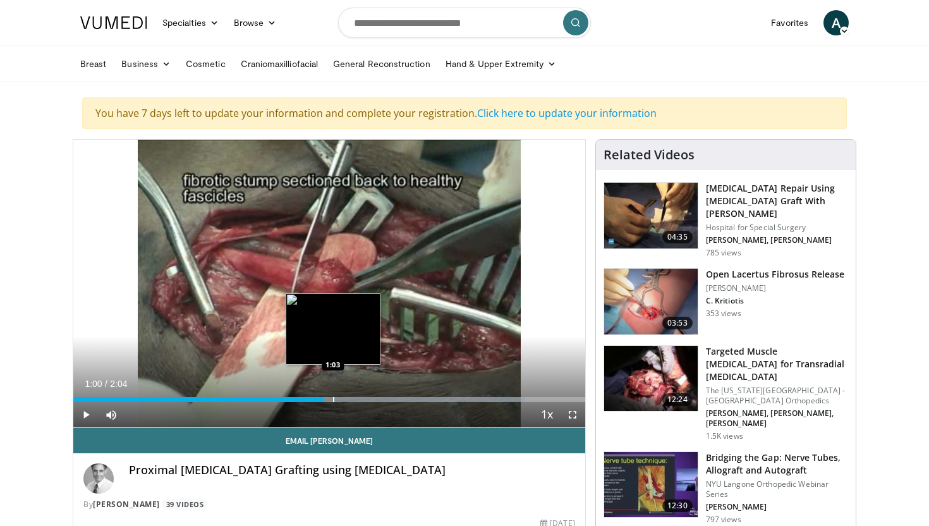
click at [333, 397] on div "Progress Bar" at bounding box center [333, 399] width 1 height 5
click at [346, 395] on div "Loaded : 100.00% 1:03 1:06" at bounding box center [329, 396] width 512 height 12
click at [355, 396] on div "Loaded : 100.00% 1:06 1:08" at bounding box center [329, 396] width 512 height 12
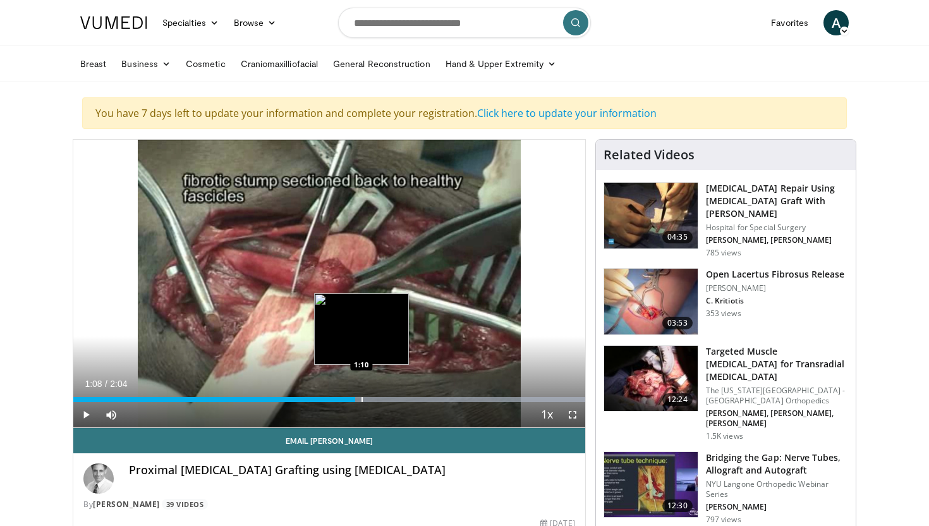
click at [361, 396] on div "Loaded : 100.00% 1:08 1:10" at bounding box center [329, 396] width 512 height 12
click at [372, 396] on div "Loaded : 100.00% 1:10 1:12" at bounding box center [329, 396] width 512 height 12
click at [379, 396] on div "Loaded : 100.00% 1:12 1:14" at bounding box center [329, 396] width 512 height 12
click at [387, 396] on div "Loaded : 100.00% 1:14 1:16" at bounding box center [329, 396] width 512 height 12
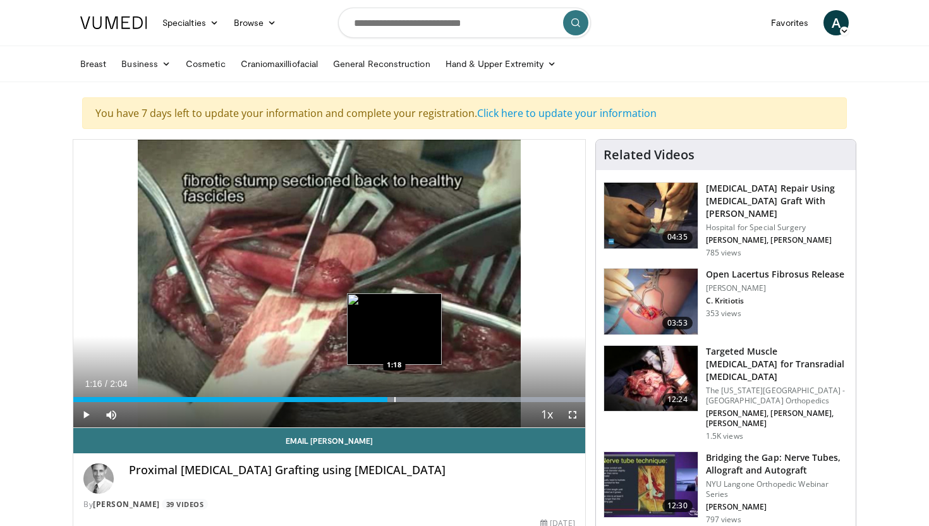
click at [394, 395] on div "Loaded : 100.00% 1:16 1:18" at bounding box center [329, 396] width 512 height 12
click at [415, 395] on div "Loaded : 100.00% 1:18 1:23" at bounding box center [329, 396] width 512 height 12
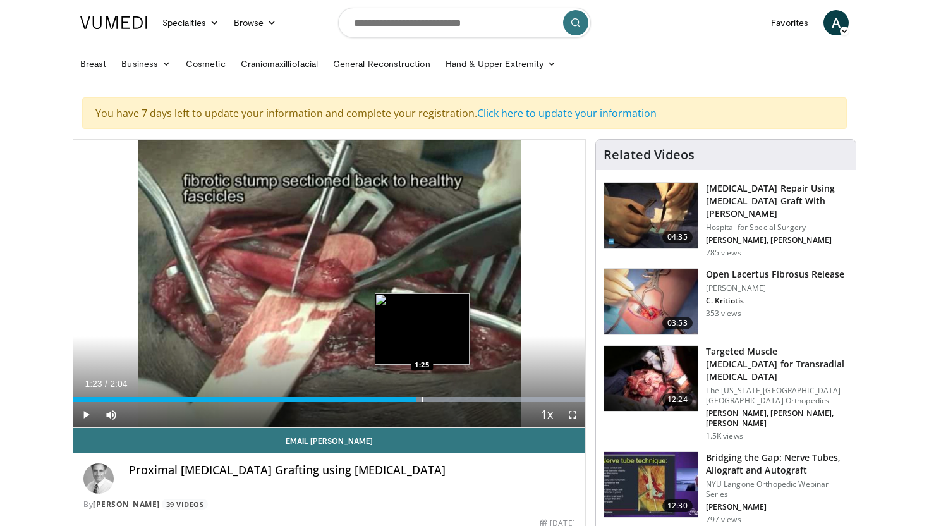
click at [422, 396] on div "Loaded : 100.00% 1:23 1:25" at bounding box center [329, 396] width 512 height 12
click at [404, 396] on div "Loaded : 100.00% 1:25 1:20" at bounding box center [329, 396] width 512 height 12
click at [396, 397] on div "Progress Bar" at bounding box center [396, 399] width 1 height 5
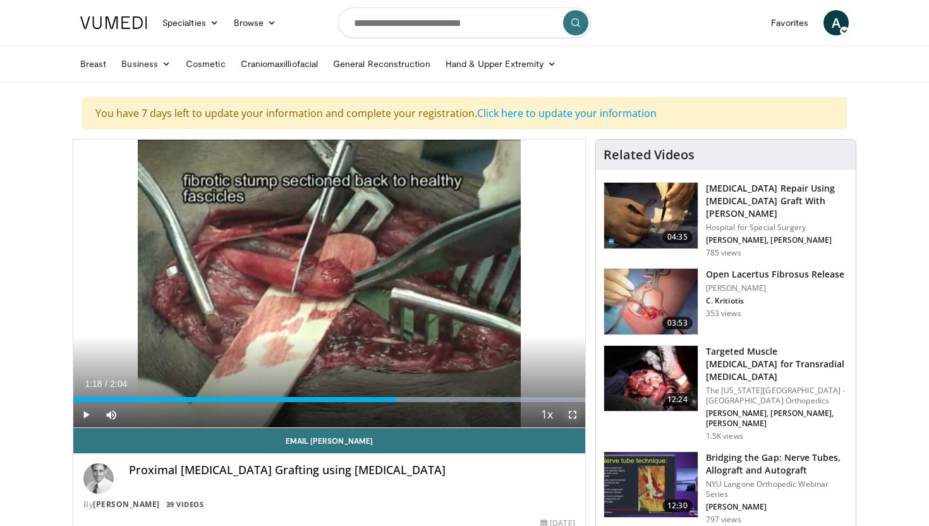
click at [573, 411] on span "Video Player" at bounding box center [572, 414] width 25 height 25
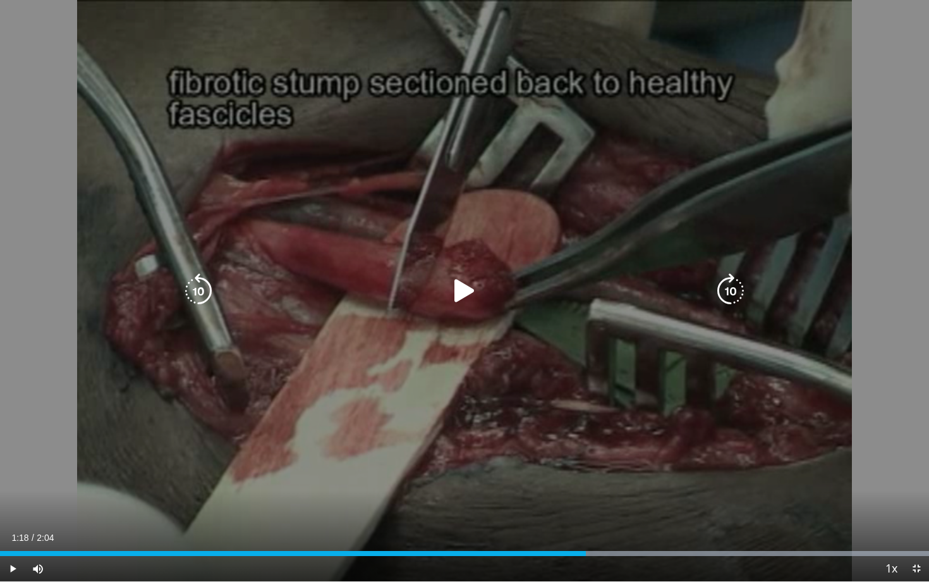
click at [458, 302] on icon "Video Player" at bounding box center [464, 290] width 35 height 35
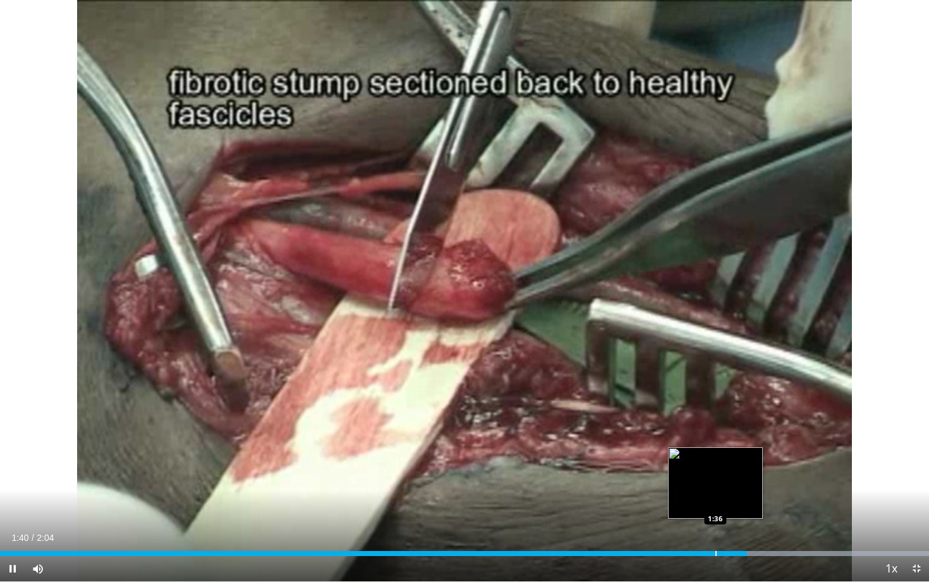
click at [714, 525] on div "1:40" at bounding box center [373, 553] width 747 height 5
click at [698, 525] on div "1:36" at bounding box center [358, 553] width 717 height 5
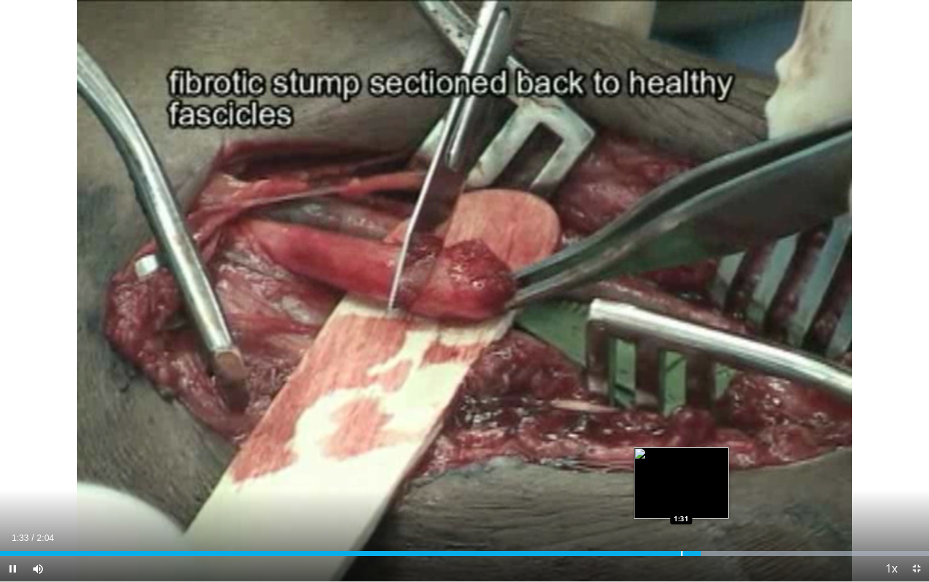
click at [677, 525] on div "1:34" at bounding box center [350, 553] width 701 height 5
click at [658, 525] on div "1:31" at bounding box center [340, 553] width 681 height 5
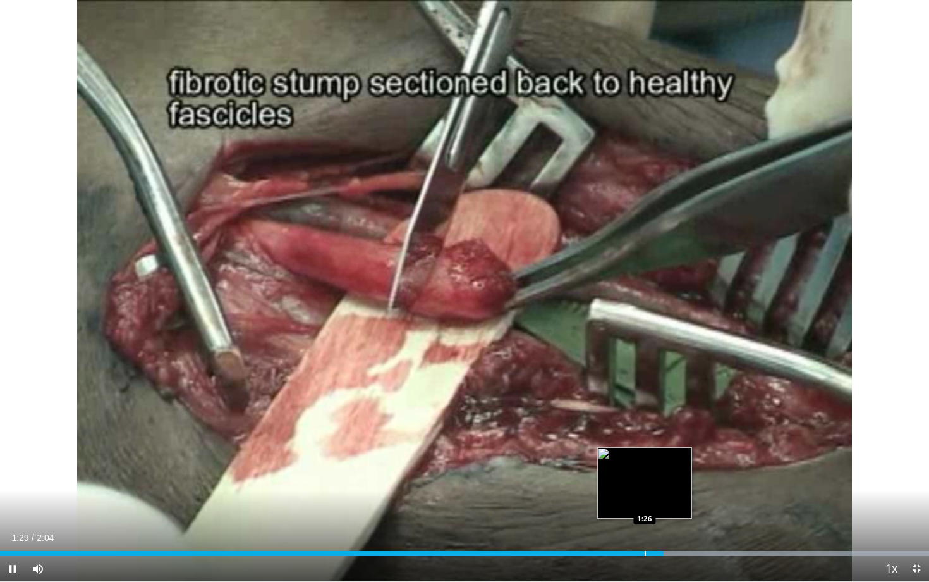
click at [643, 525] on div "1:29" at bounding box center [332, 553] width 664 height 5
click at [629, 525] on div "Progress Bar" at bounding box center [629, 553] width 1 height 5
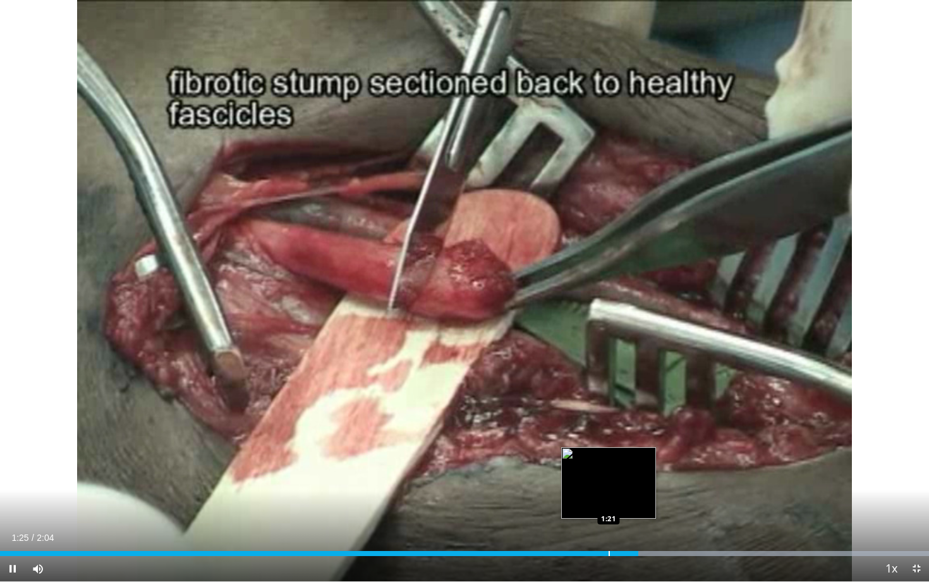
click at [609, 525] on div "Progress Bar" at bounding box center [609, 553] width 1 height 5
click at [591, 525] on div "Loaded : 100.00% 1:25 1:19" at bounding box center [464, 550] width 929 height 12
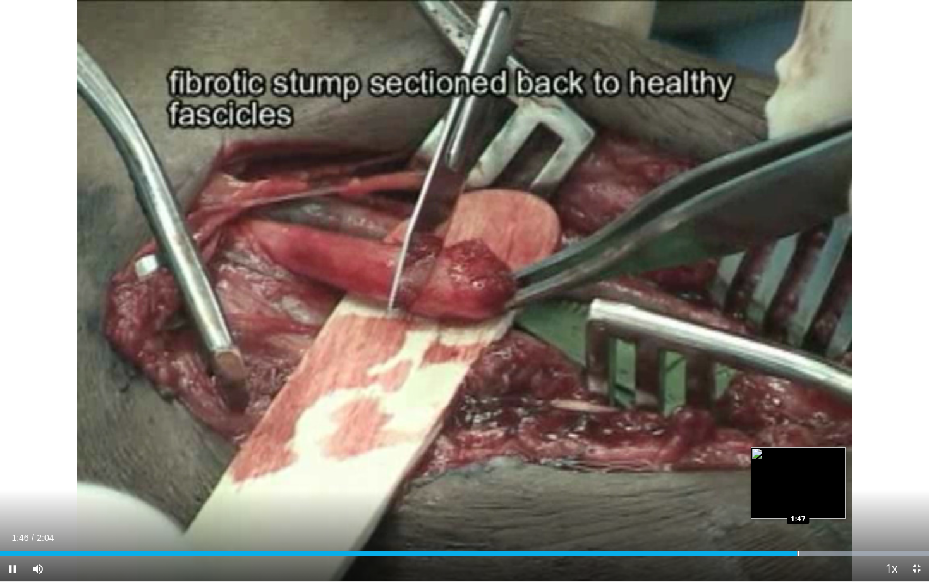
click at [798, 525] on div "Loaded : 100.00% 1:46 1:47" at bounding box center [464, 550] width 929 height 12
click at [804, 525] on div "Progress Bar" at bounding box center [580, 553] width 698 height 5
click at [816, 525] on div "Progress Bar" at bounding box center [580, 553] width 698 height 5
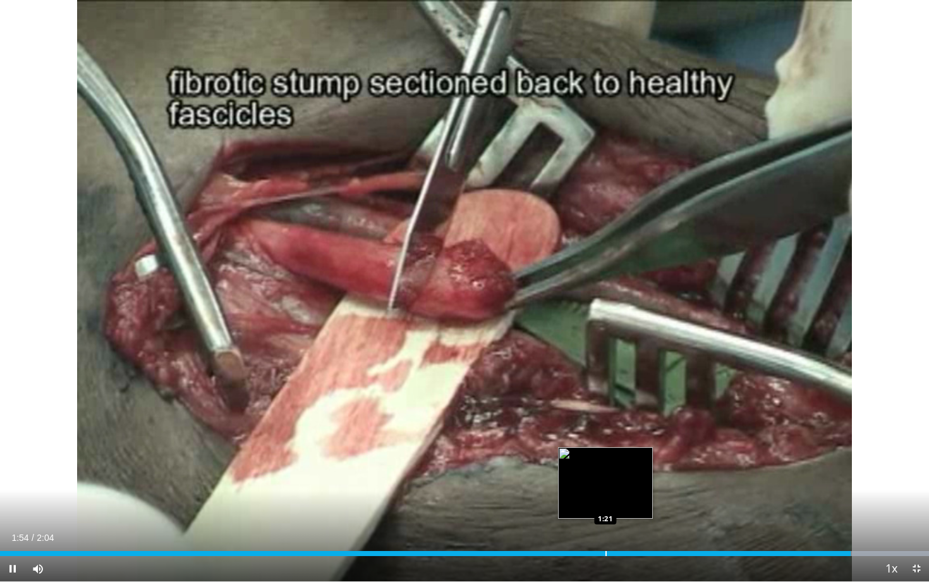
click at [606, 525] on div "Progress Bar" at bounding box center [606, 553] width 1 height 5
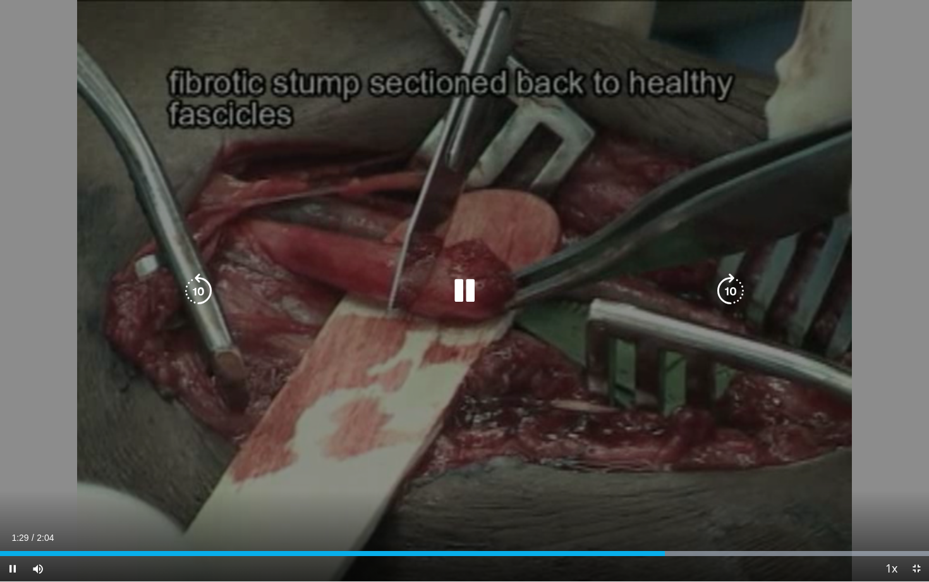
click at [459, 286] on icon "Video Player" at bounding box center [464, 290] width 35 height 35
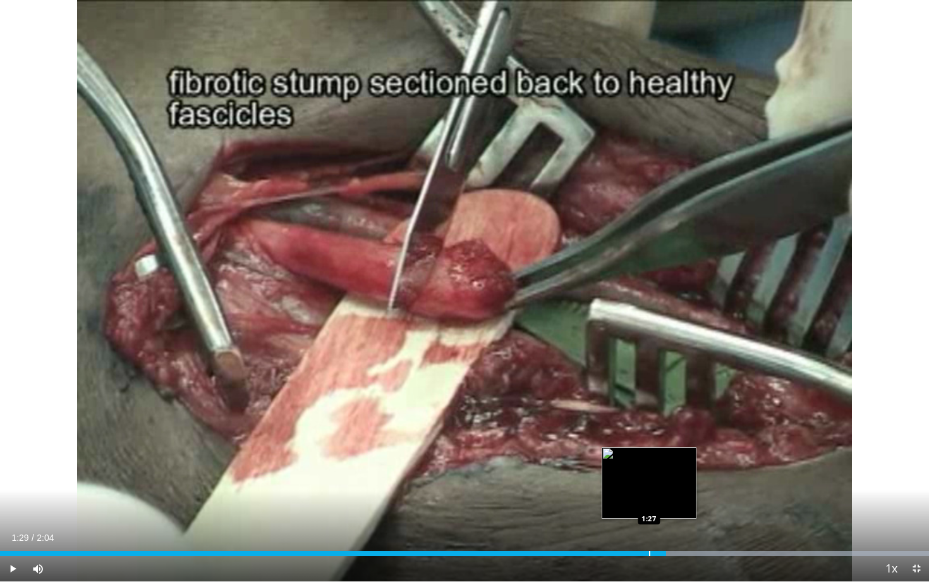
click at [649, 525] on div "Loaded : 100.00% 1:29 1:27" at bounding box center [464, 550] width 929 height 12
click at [635, 525] on div "1:27" at bounding box center [324, 553] width 649 height 5
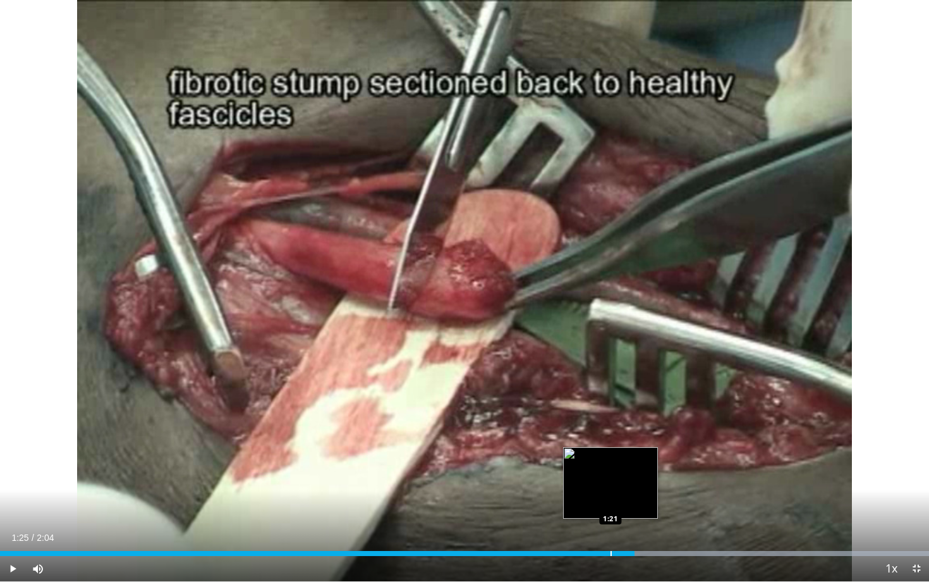
click at [611, 525] on div "Progress Bar" at bounding box center [611, 553] width 1 height 5
